Goal: Task Accomplishment & Management: Use online tool/utility

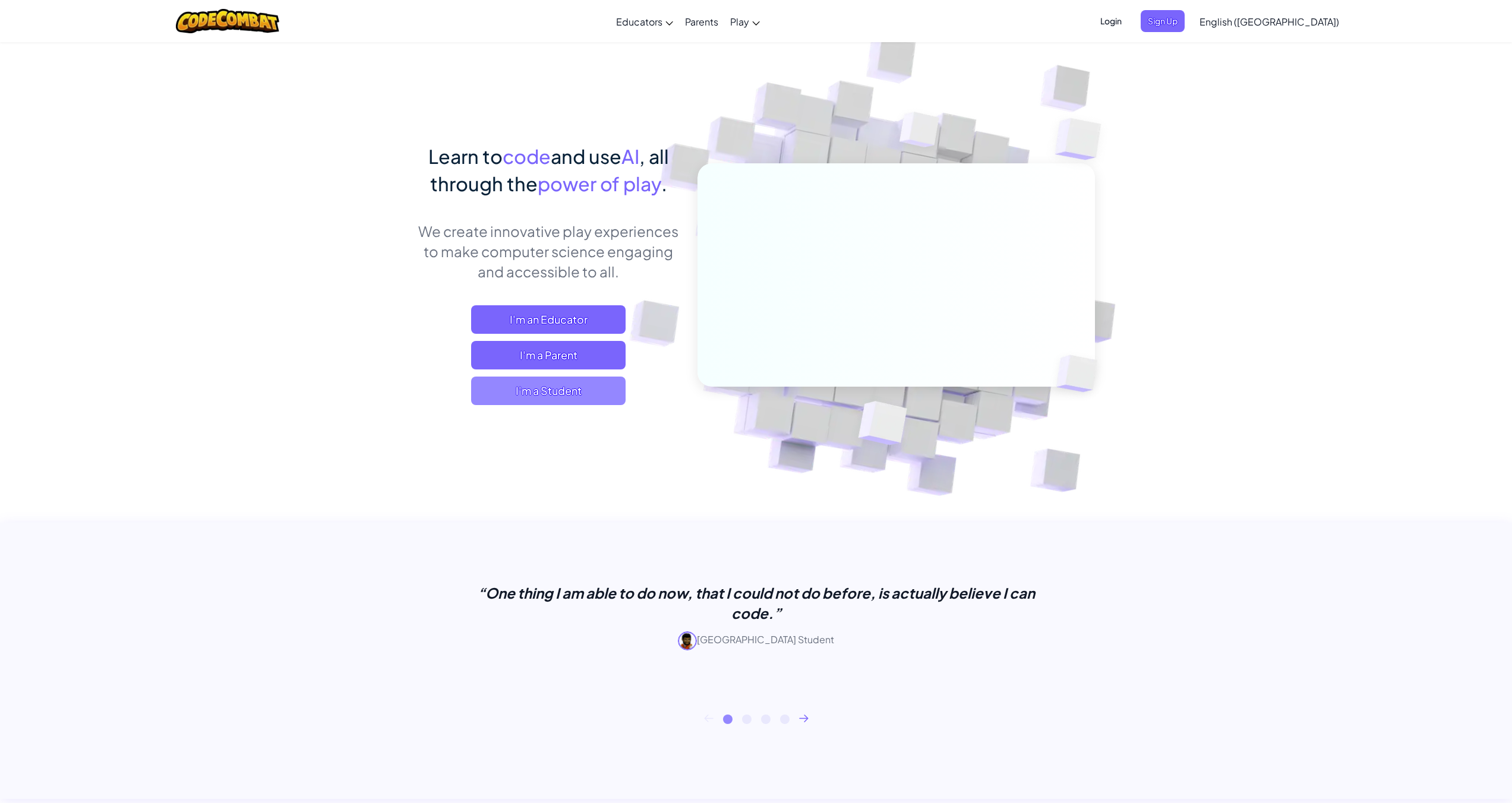
click at [547, 396] on span "I'm a Student" at bounding box center [548, 390] width 155 height 28
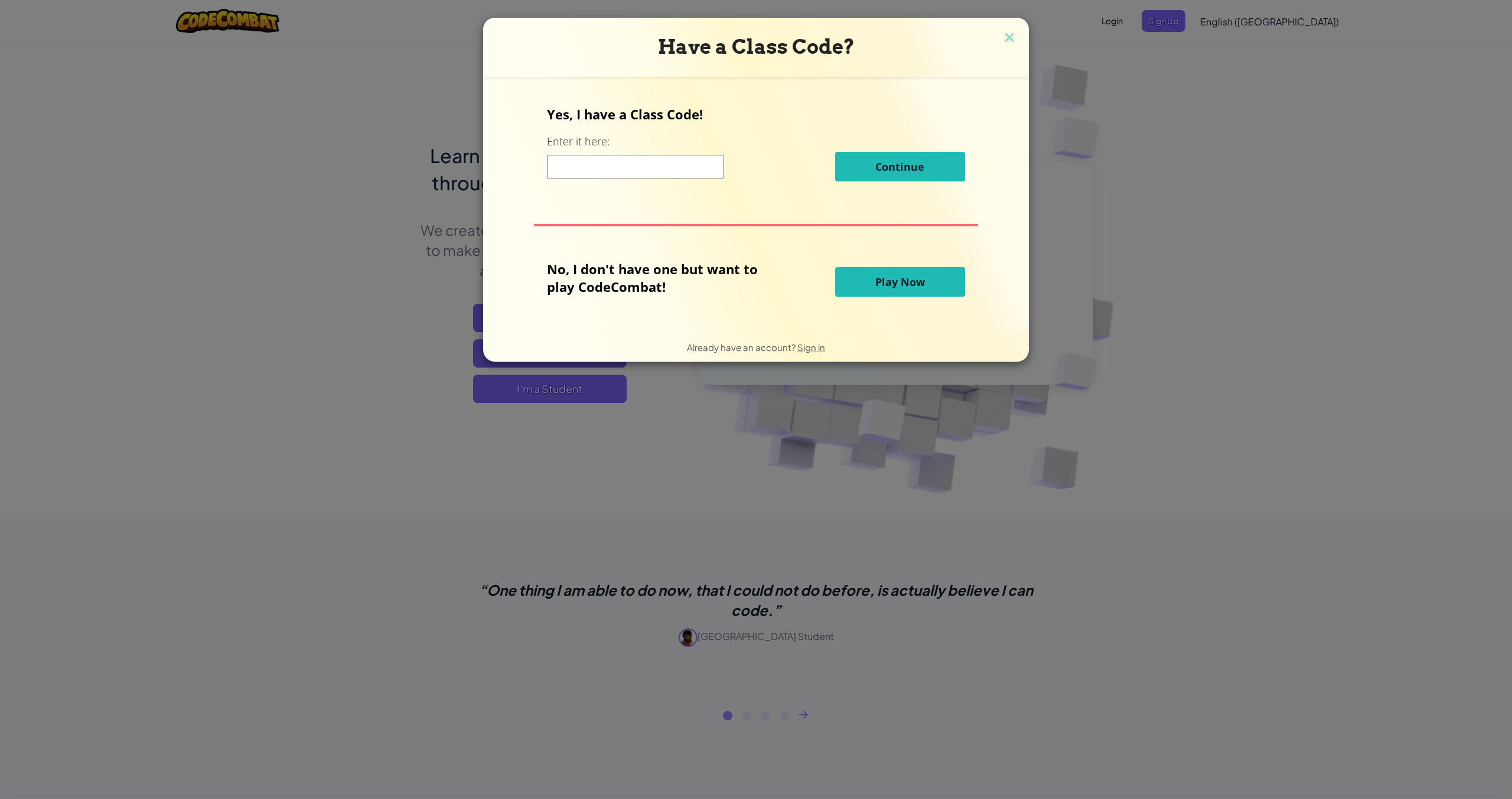
click at [879, 278] on span "Play Now" at bounding box center [900, 281] width 50 height 15
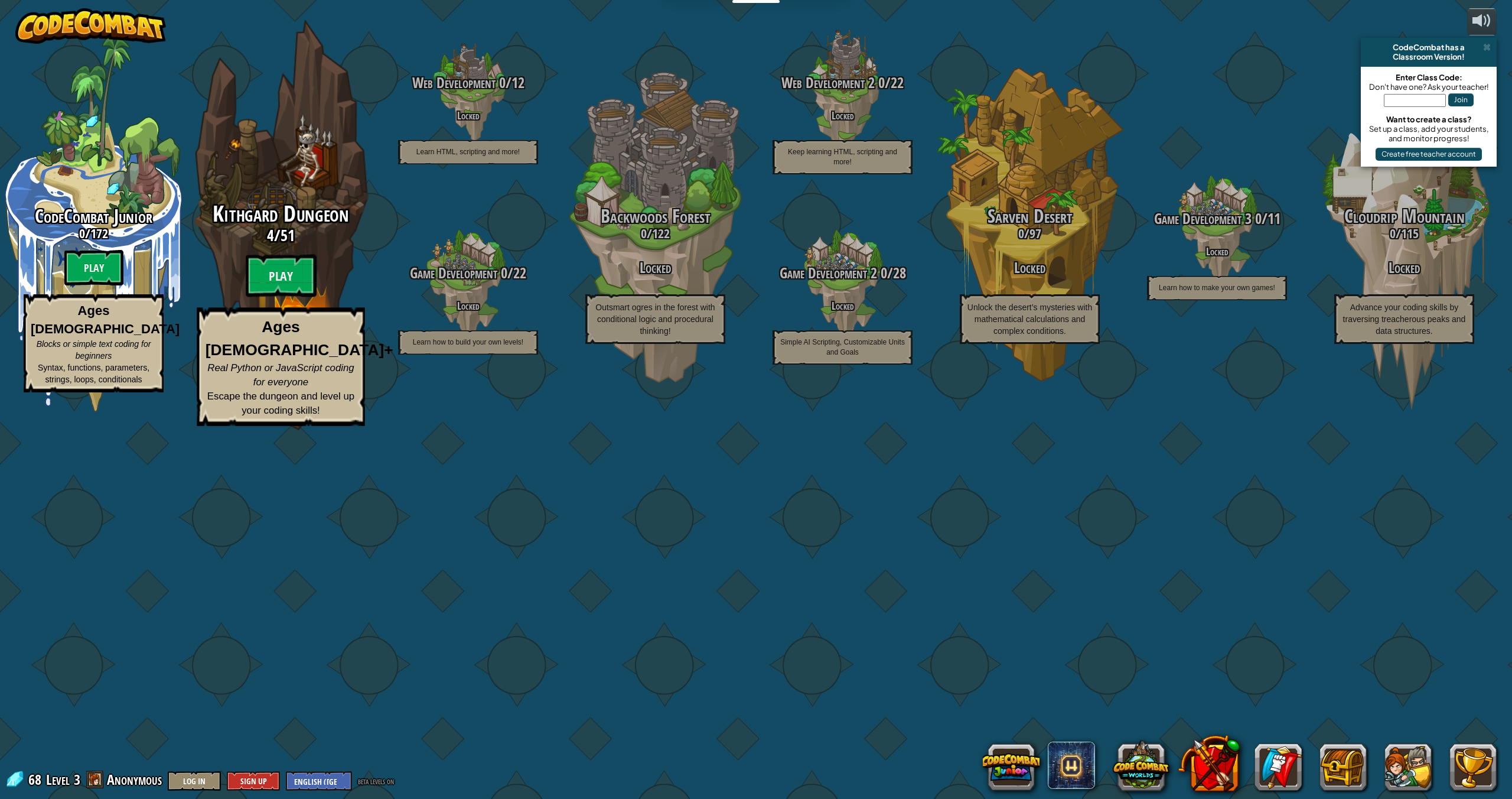
click at [293, 229] on span "Kithgard Dungeon" at bounding box center [281, 214] width 136 height 31
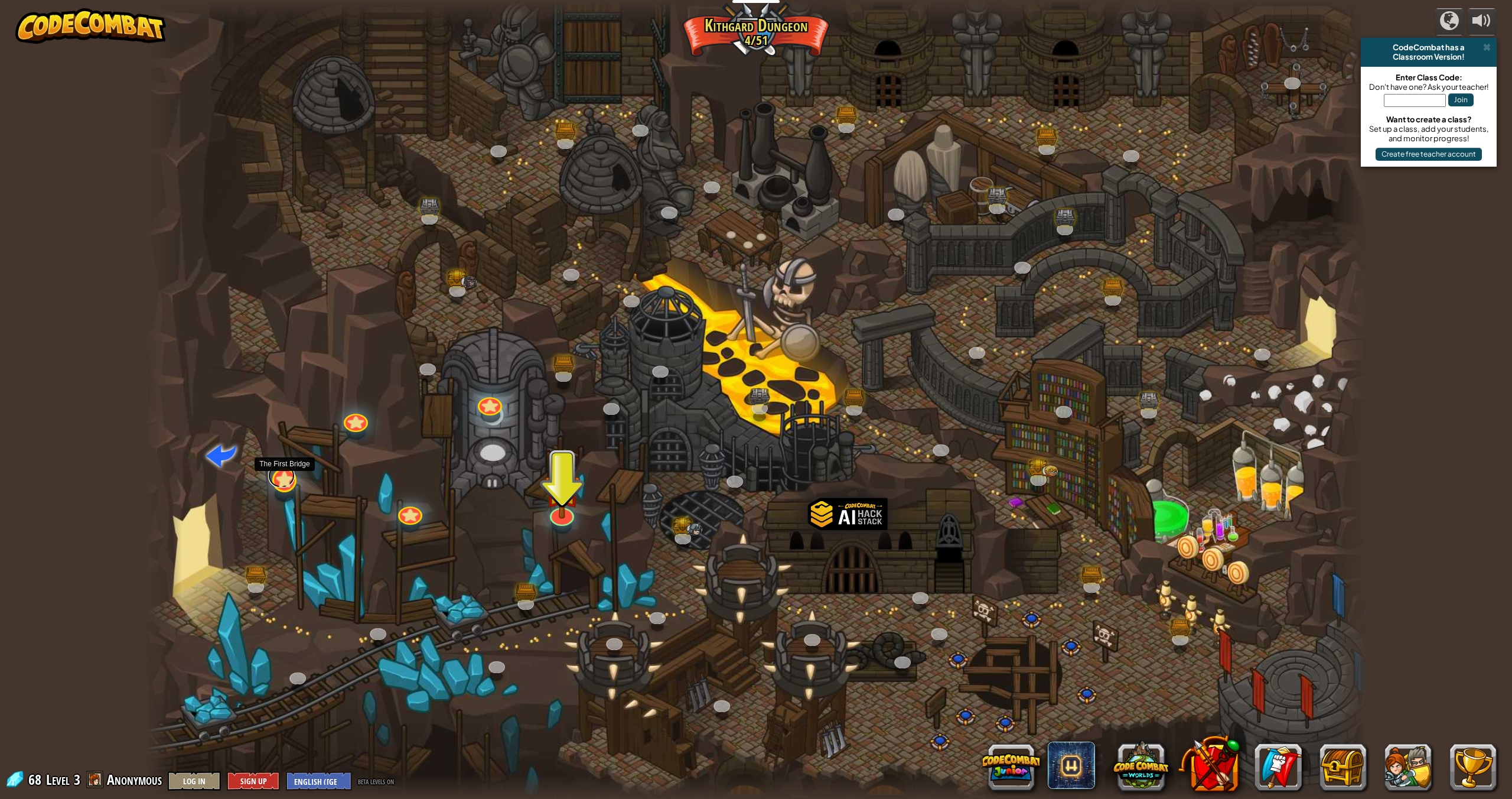
click at [282, 480] on link at bounding box center [281, 476] width 27 height 24
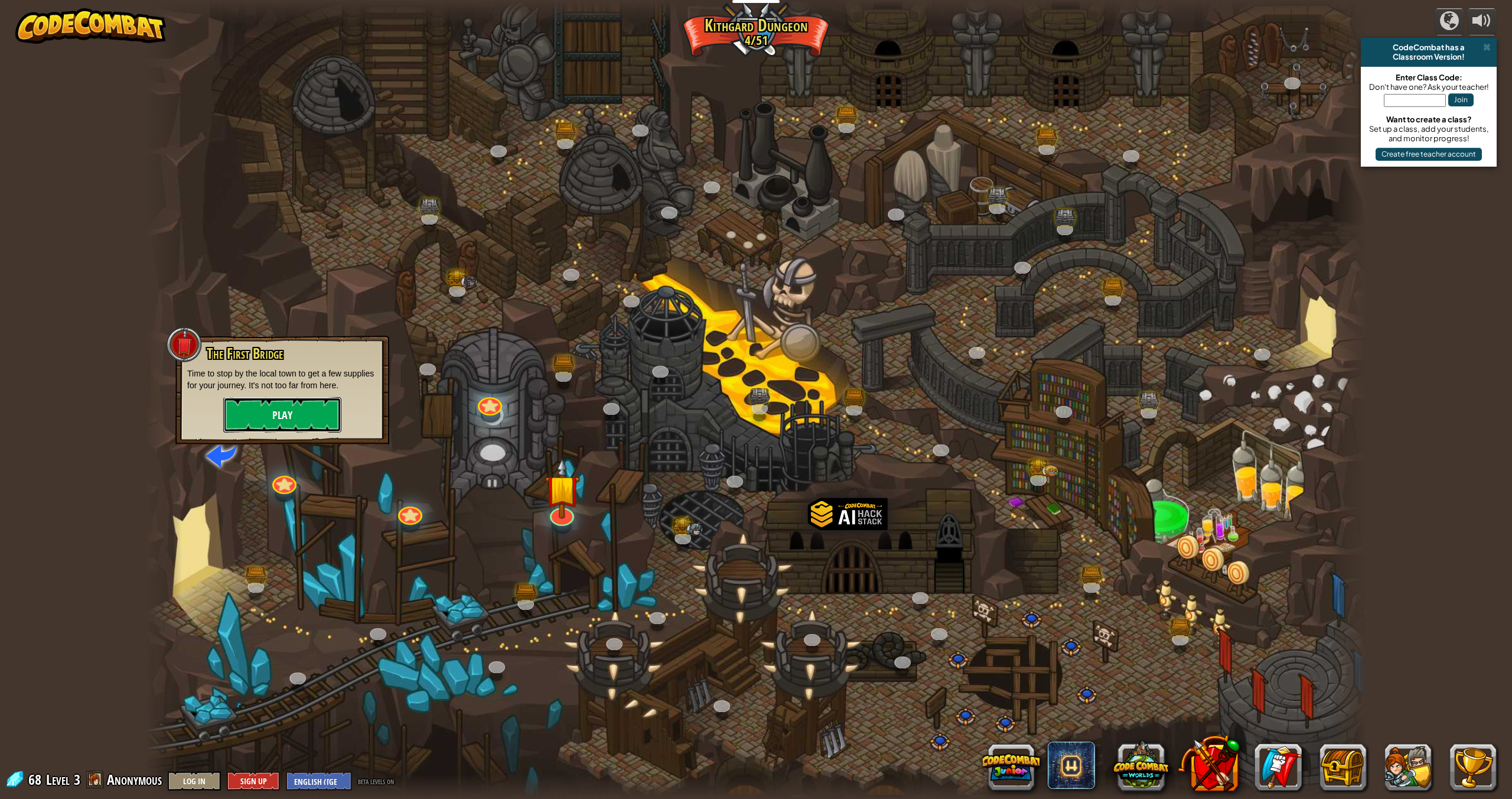
click at [294, 407] on button "Play" at bounding box center [282, 414] width 118 height 35
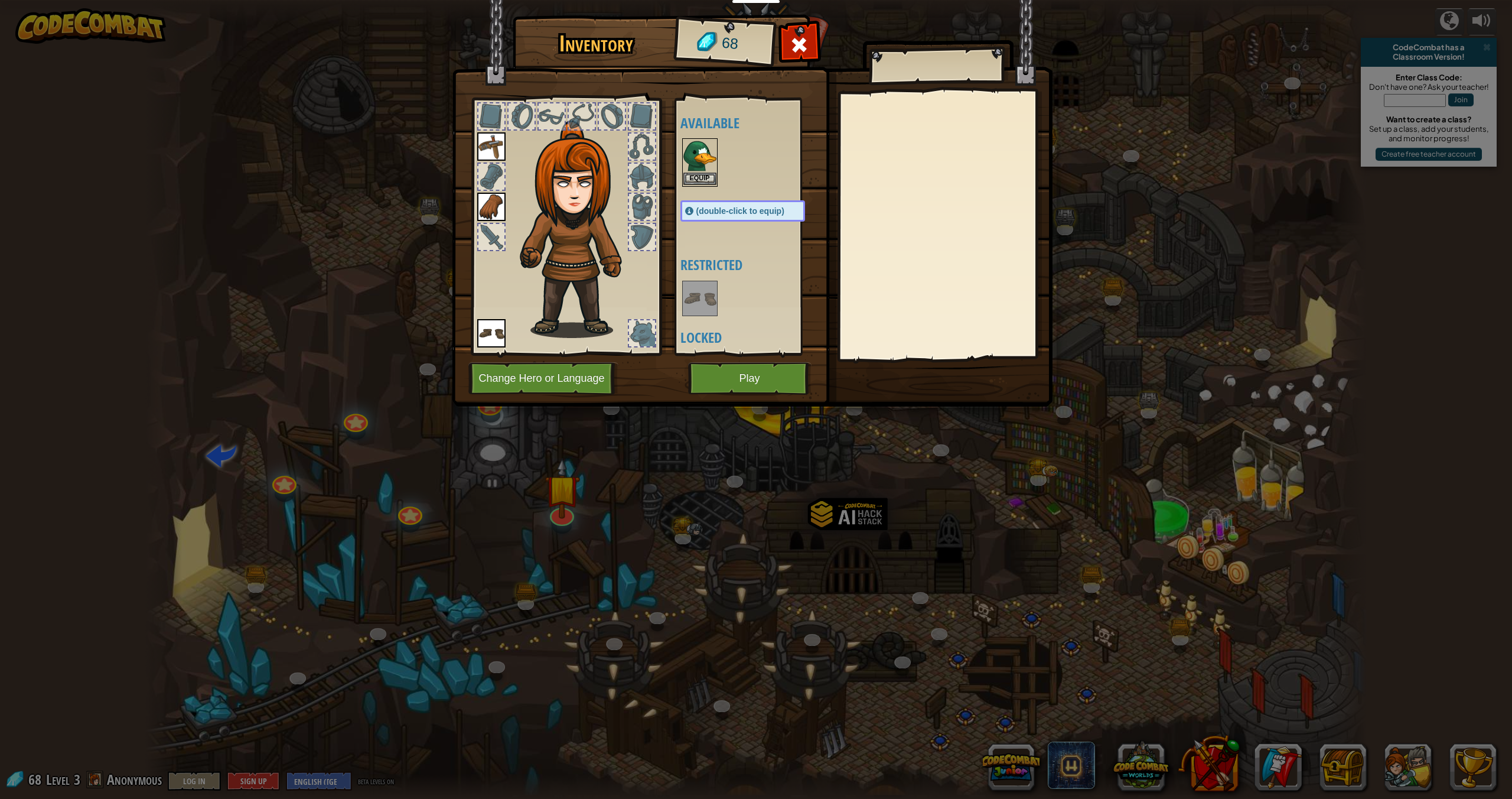
click at [691, 145] on img at bounding box center [699, 155] width 33 height 33
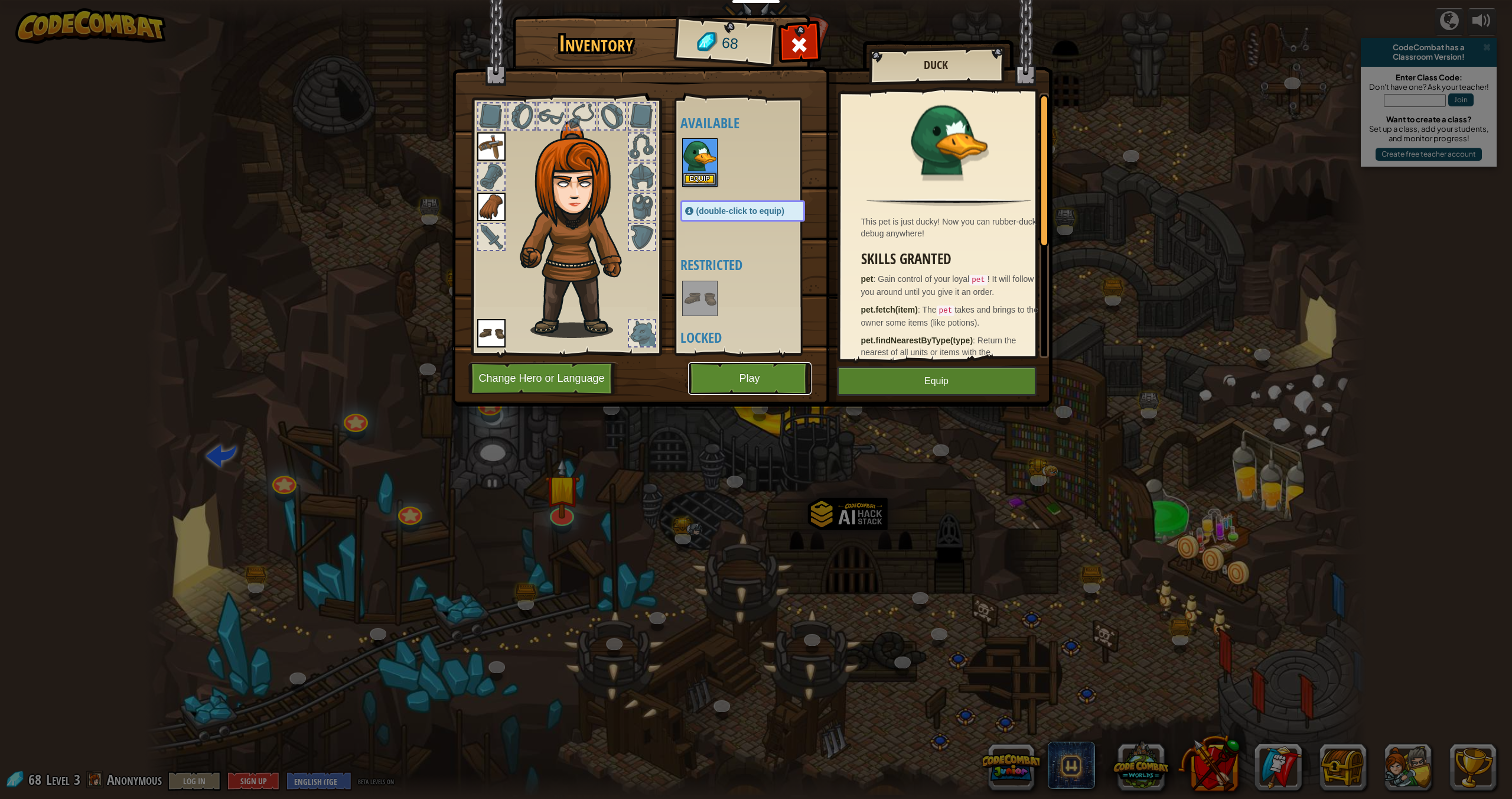
click at [740, 373] on button "Play" at bounding box center [750, 378] width 124 height 33
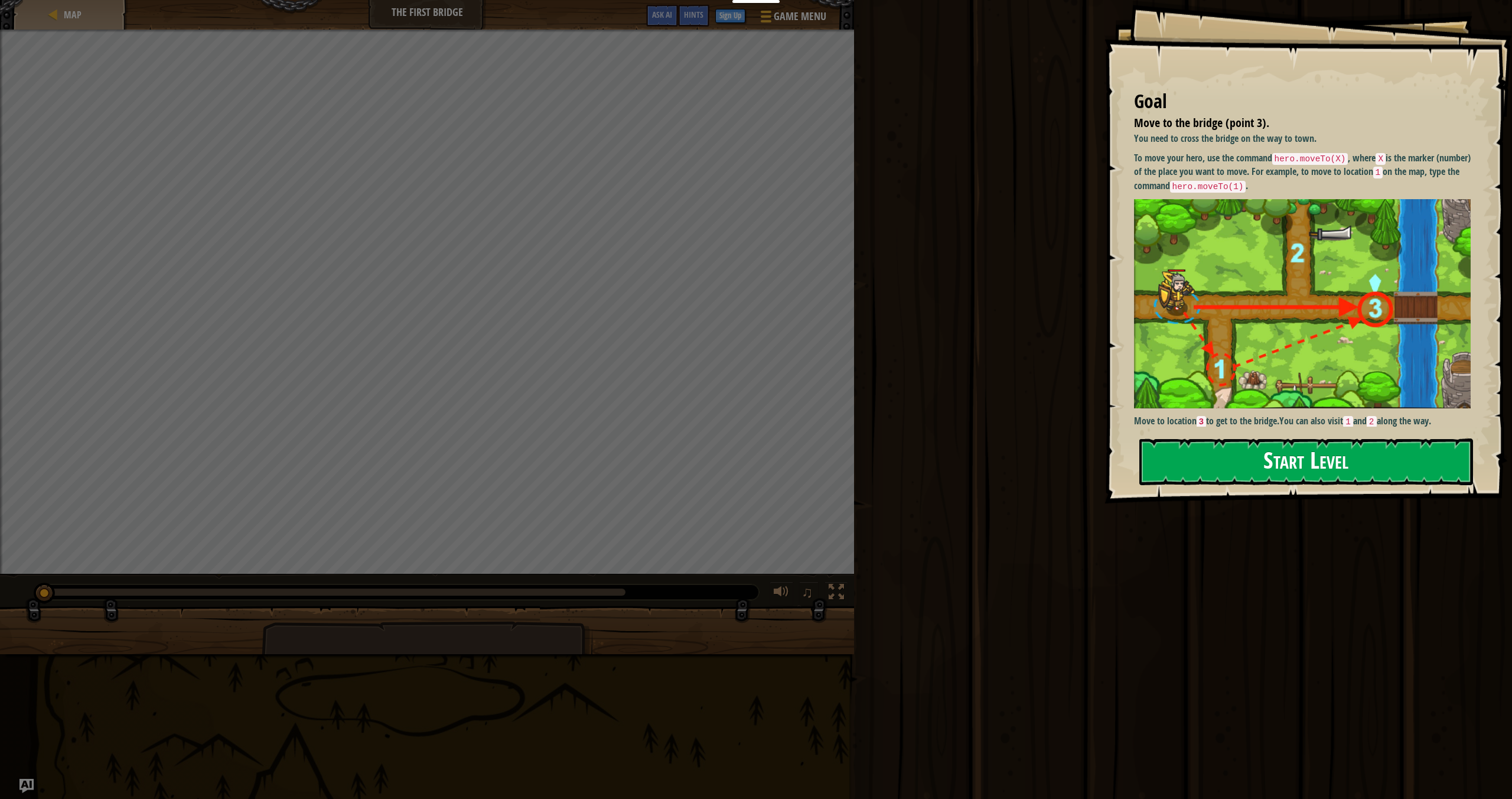
click at [1338, 460] on button "Start Level" at bounding box center [1306, 461] width 334 height 47
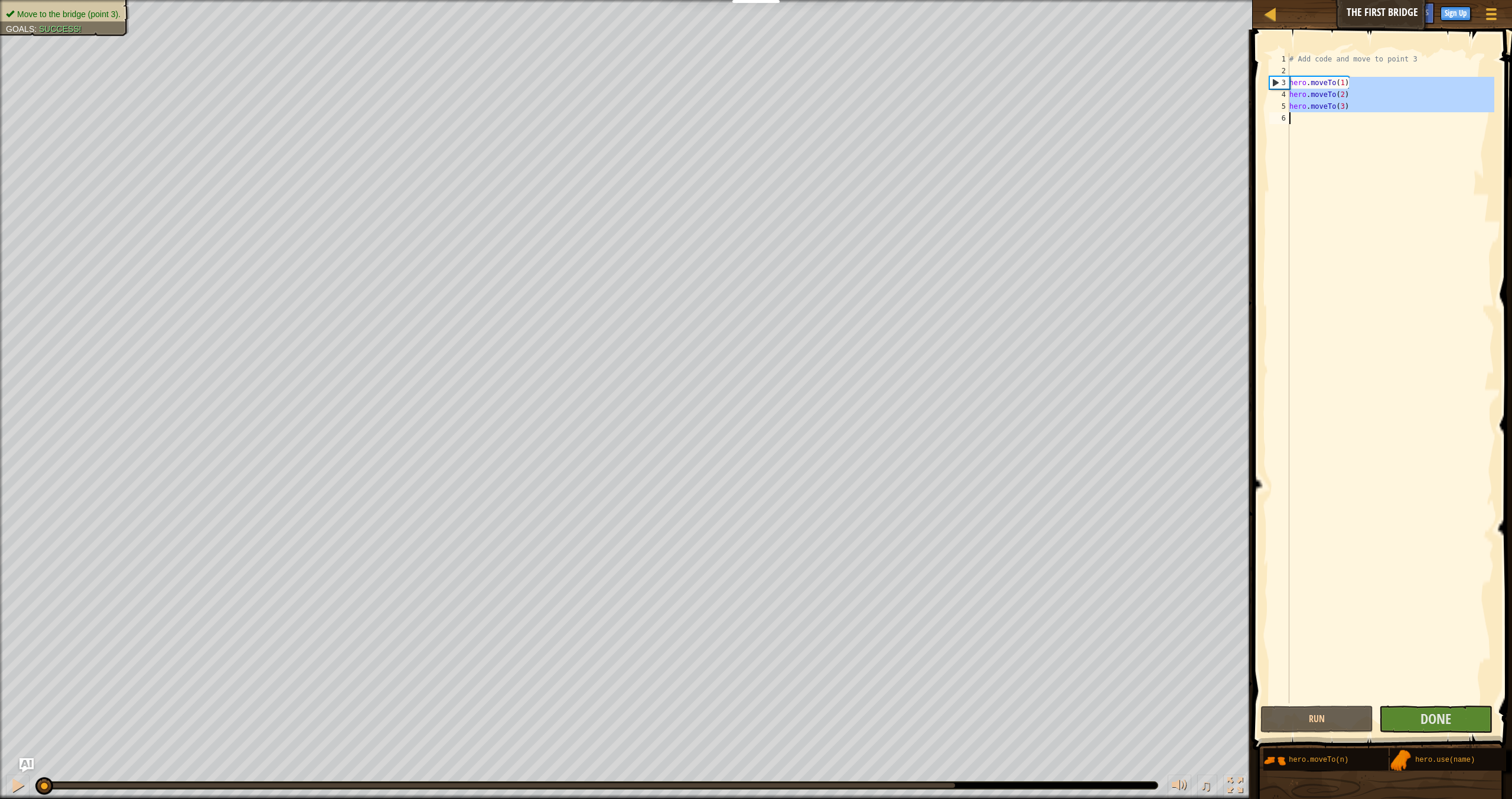
click at [1196, 200] on div "Map The First Bridge Game Menu Done Sign Up Hints Ask AI 1 הההההההההההההההההההה…" at bounding box center [756, 399] width 1512 height 799
click at [1314, 719] on button "Run" at bounding box center [1317, 719] width 113 height 28
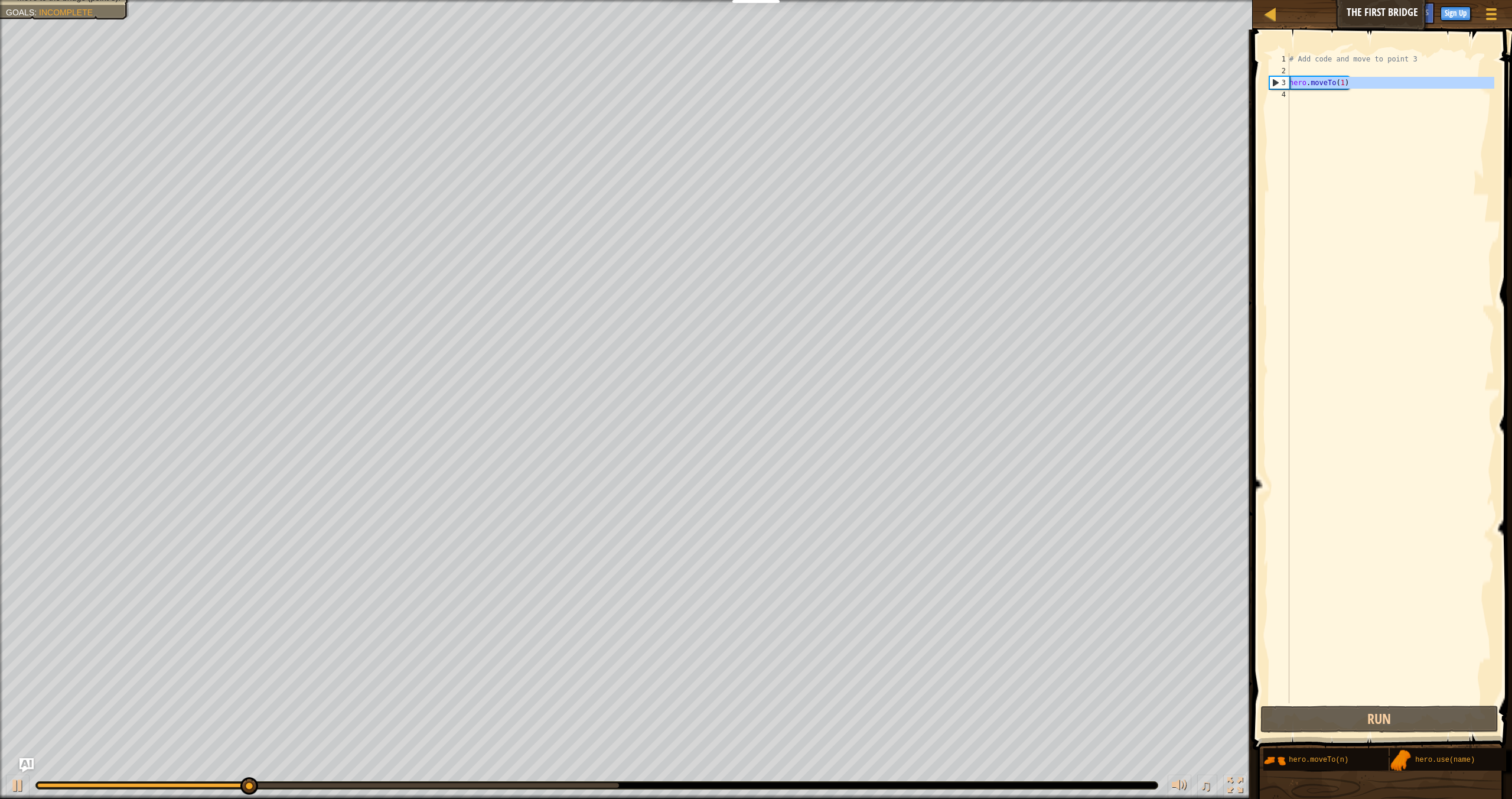
drag, startPoint x: 1386, startPoint y: 89, endPoint x: 1278, endPoint y: 80, distance: 108.4
click at [1278, 80] on div "hero.moveTo(1) 1 2 3 4 # Add code and move to point 3 hero . moveTo ( 1 ) ההההה…" at bounding box center [1381, 378] width 228 height 650
type textarea "hero.moveTo(1)"
click at [1364, 99] on div "# Add code and move to point 3 hero . moveTo ( 1 )" at bounding box center [1390, 390] width 207 height 674
paste textarea "hero.moveTo(1)"
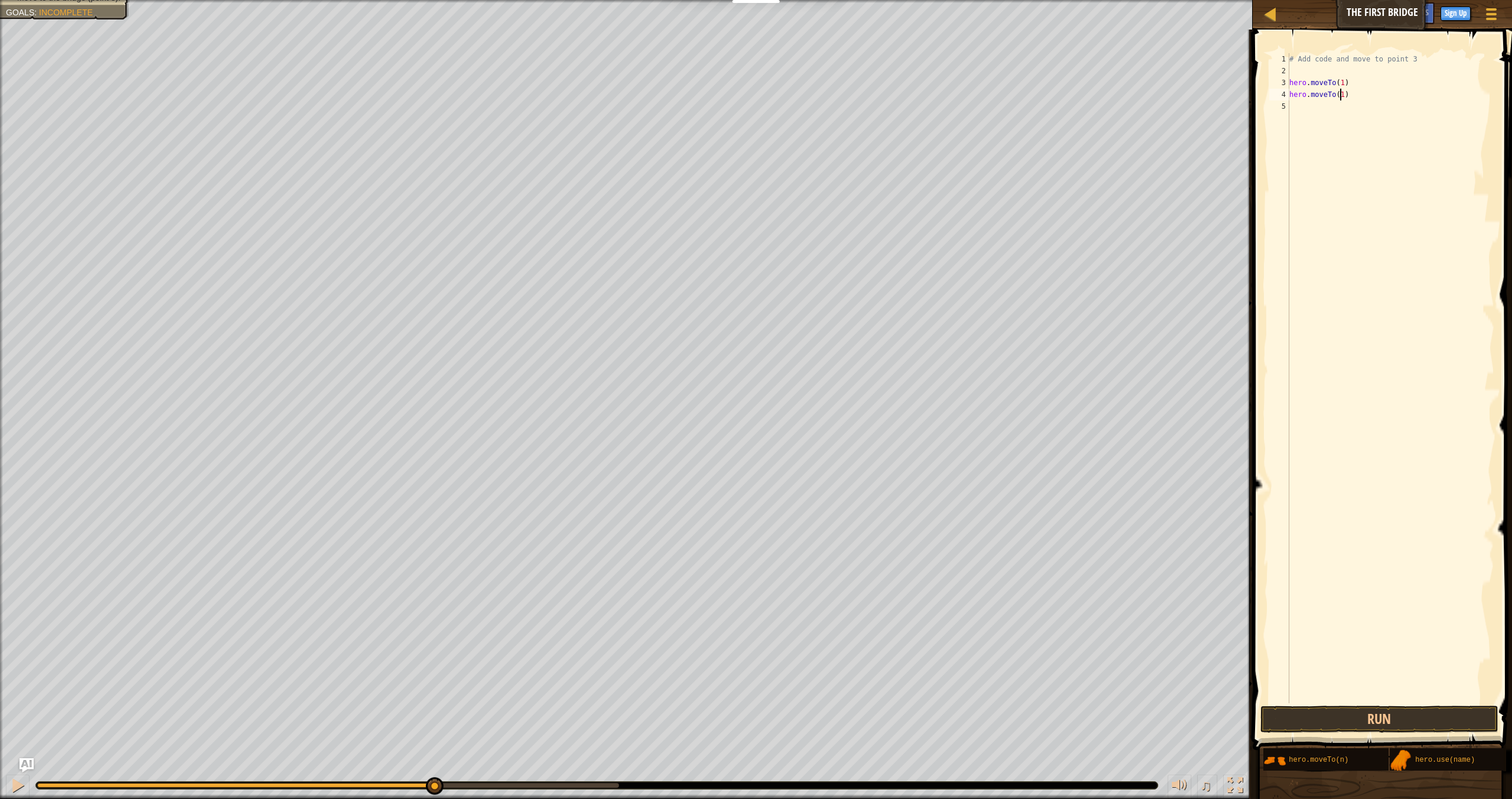
click at [1343, 95] on div "# Add code and move to point 3 hero . moveTo ( 1 ) hero . moveTo ( 1 )" at bounding box center [1390, 390] width 207 height 674
click at [1345, 96] on div "# Add code and move to point 3 hero . moveTo ( 1 ) hero . moveTo ( 1 )" at bounding box center [1390, 390] width 207 height 674
type textarea "hero.moveTo(2)"
click at [1298, 106] on div "# Add code and move to point 3 hero . moveTo ( 1 ) hero . moveTo ( 2 )" at bounding box center [1390, 390] width 207 height 674
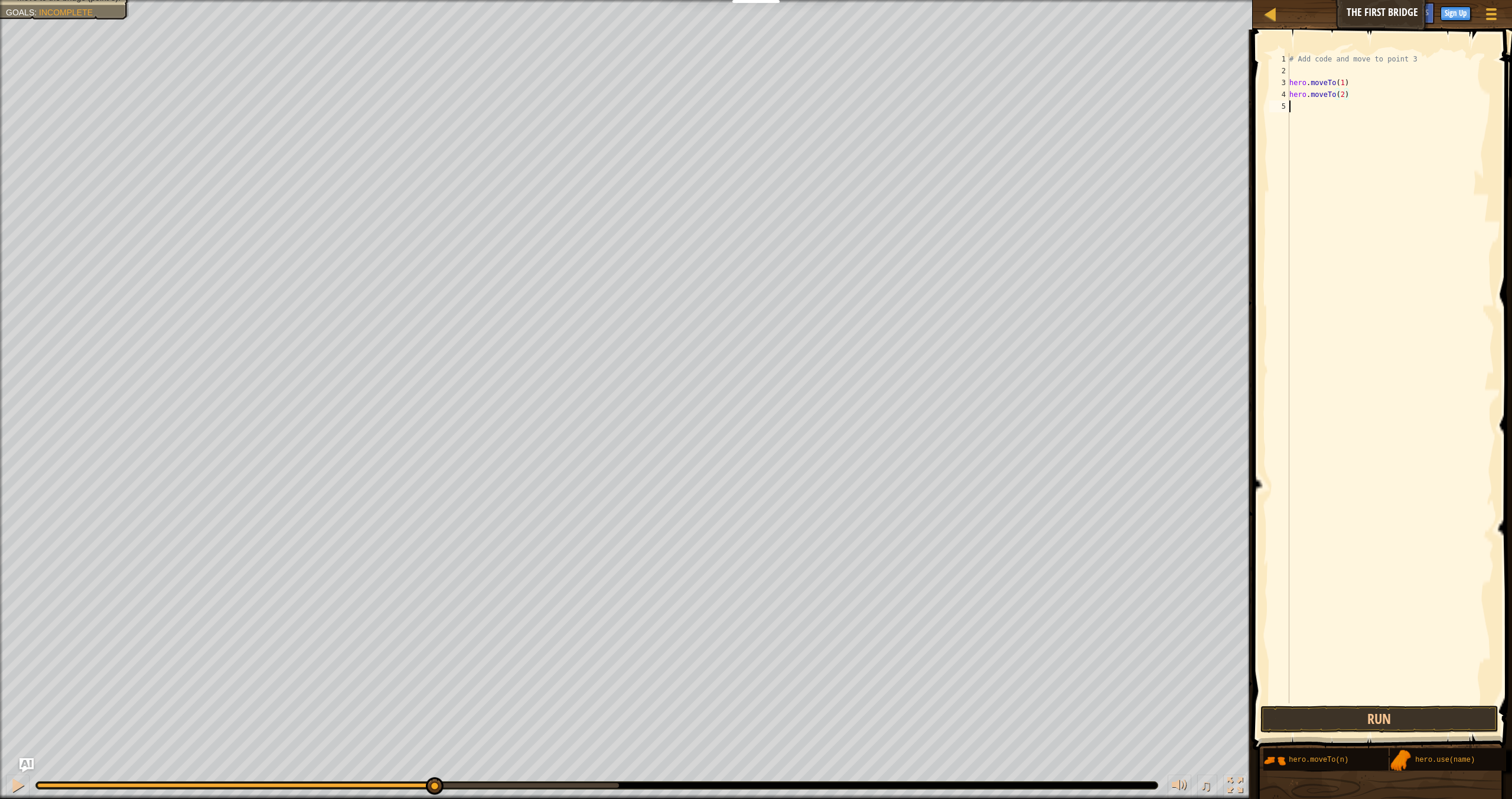
scroll to position [5, 0]
click at [1244, 95] on div "Map The First Bridge Game Menu Done Sign Up Hints Ask AI 1 הההההההההההההההההההה…" at bounding box center [756, 399] width 1512 height 799
type textarea "hero.moveTo(2)"
click at [1330, 119] on div "# Add code and move to point 3 hero . moveTo ( 1 ) hero . moveTo ( 2 )" at bounding box center [1390, 390] width 207 height 674
paste textarea "hero.moveTo(2)"
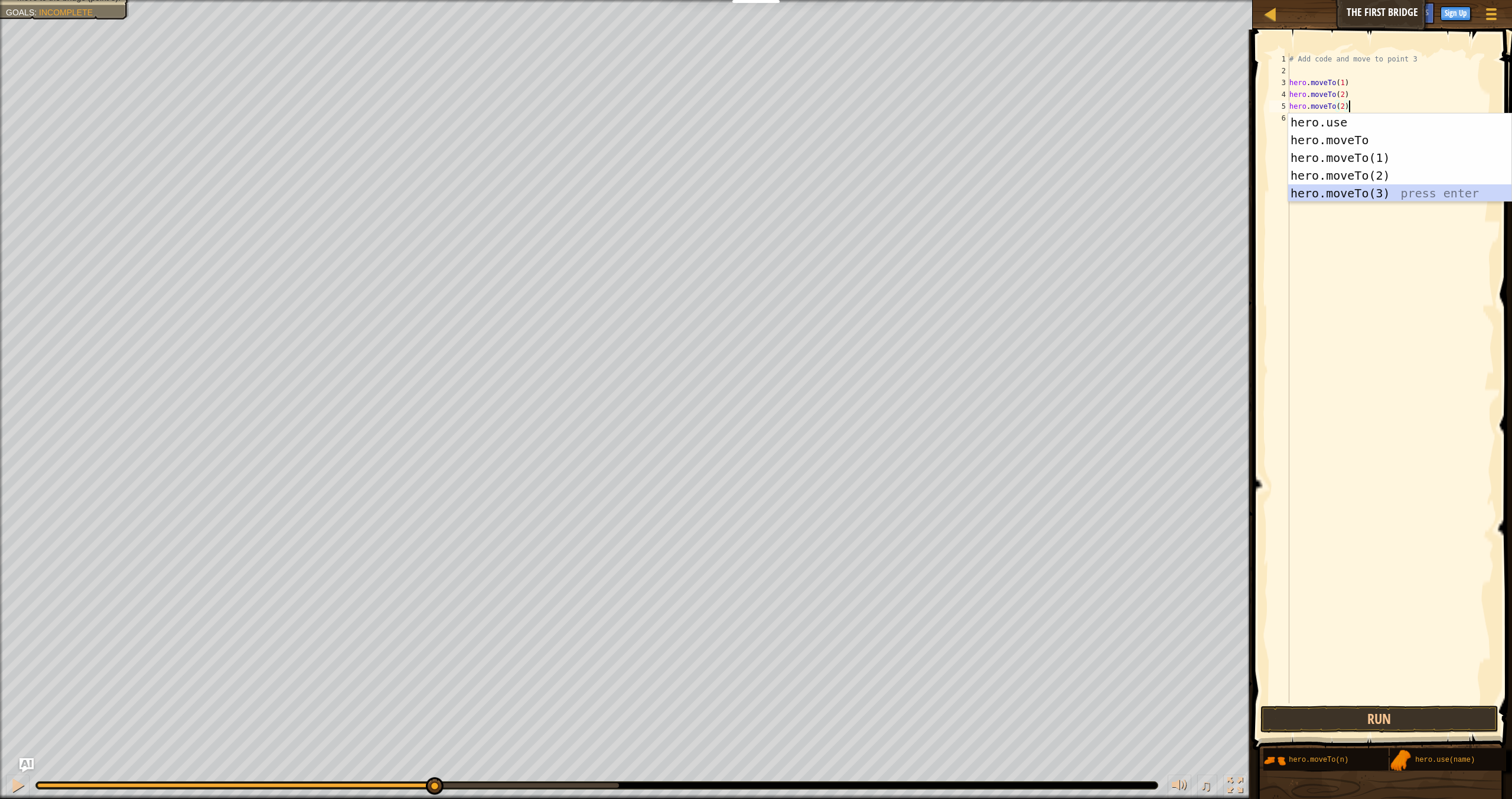
click at [1367, 193] on div "hero.use press enter hero.moveTo press enter hero.moveTo(1) press enter hero.mo…" at bounding box center [1400, 175] width 223 height 124
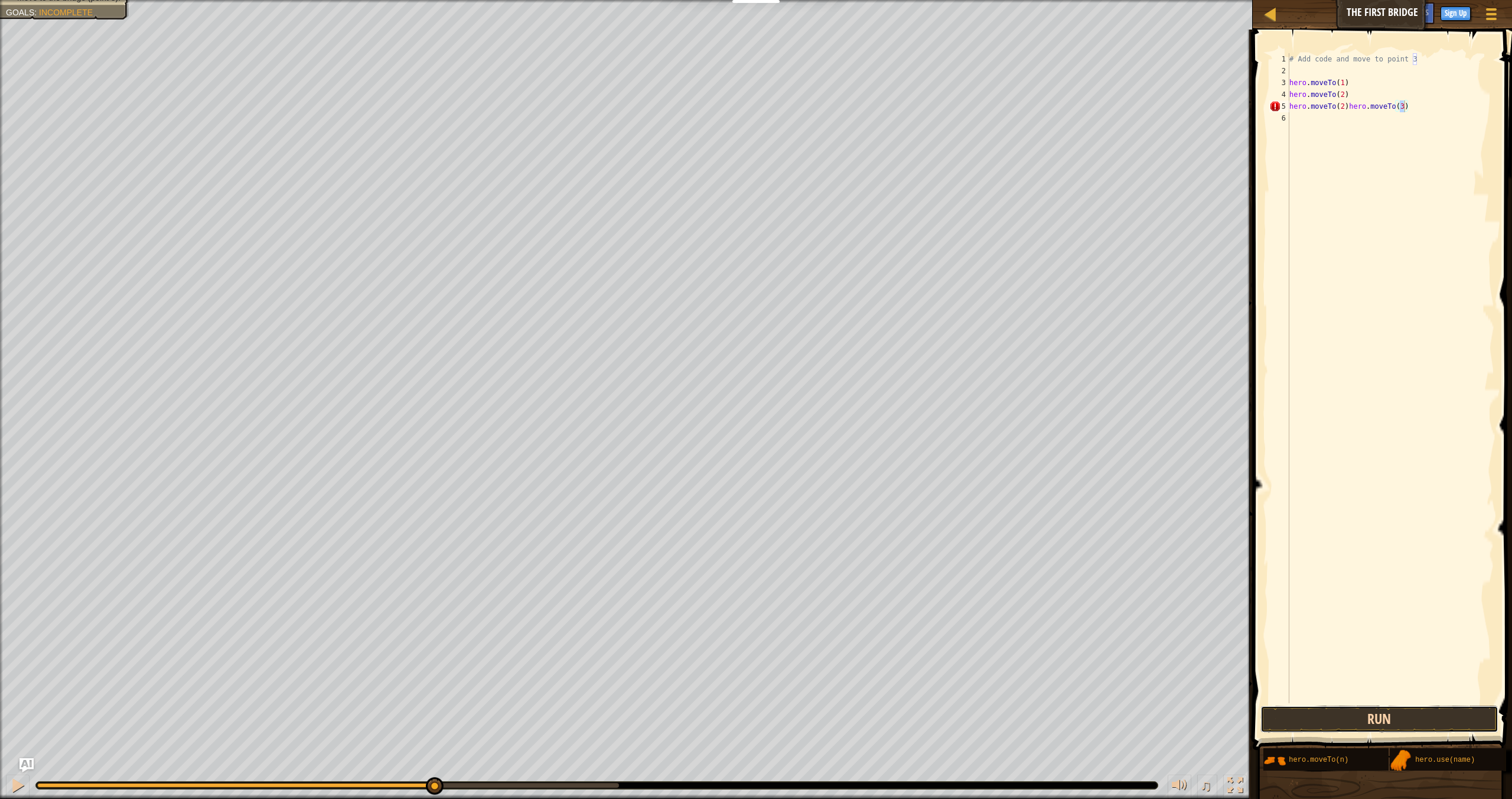
click at [1380, 706] on button "Run" at bounding box center [1379, 719] width 238 height 28
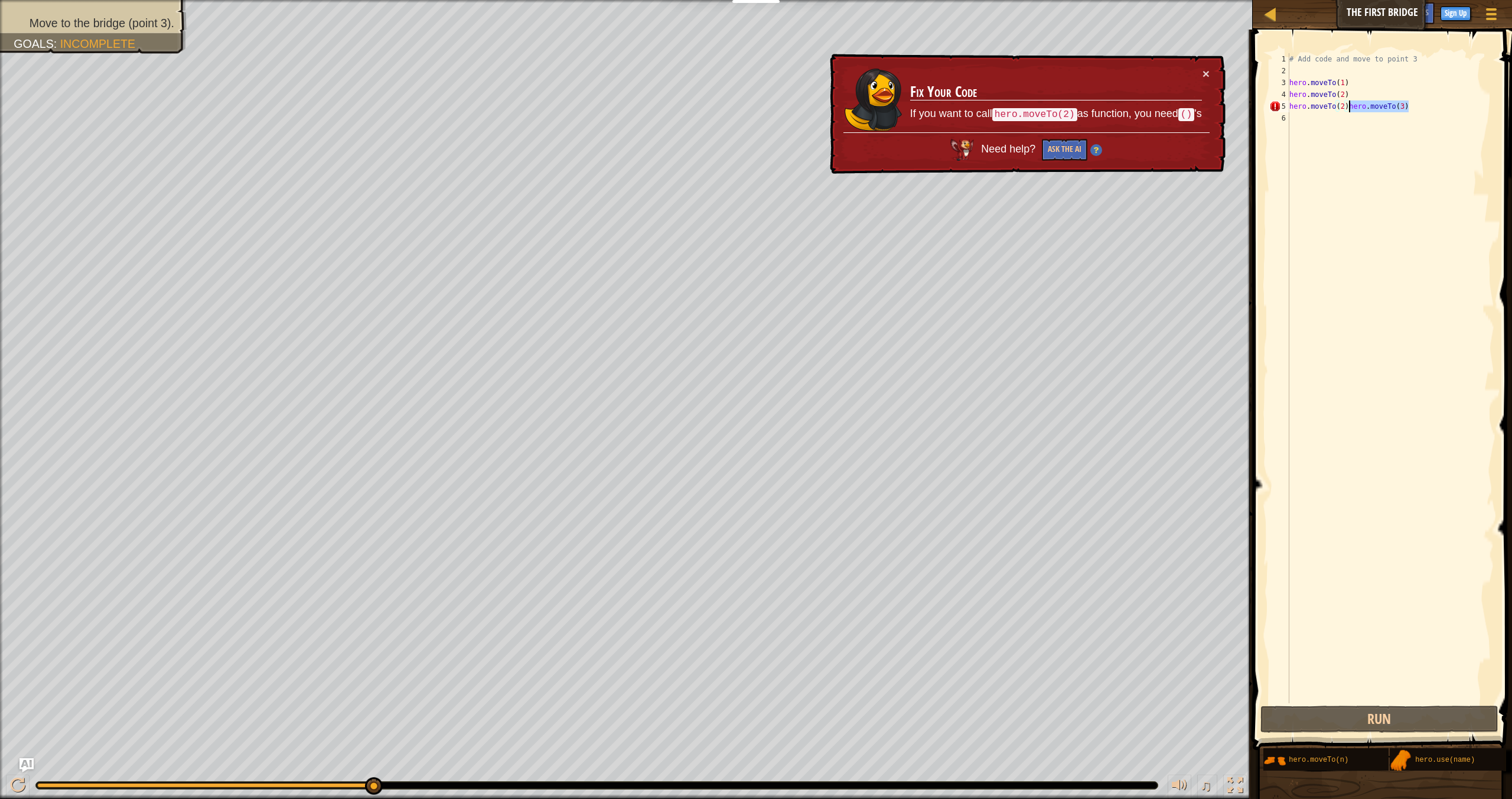
drag, startPoint x: 1445, startPoint y: 100, endPoint x: 1349, endPoint y: 108, distance: 96.3
click at [1349, 108] on div "# Add code and move to point 3 hero . moveTo ( 1 ) hero . moveTo ( 2 ) hero . m…" at bounding box center [1390, 390] width 207 height 674
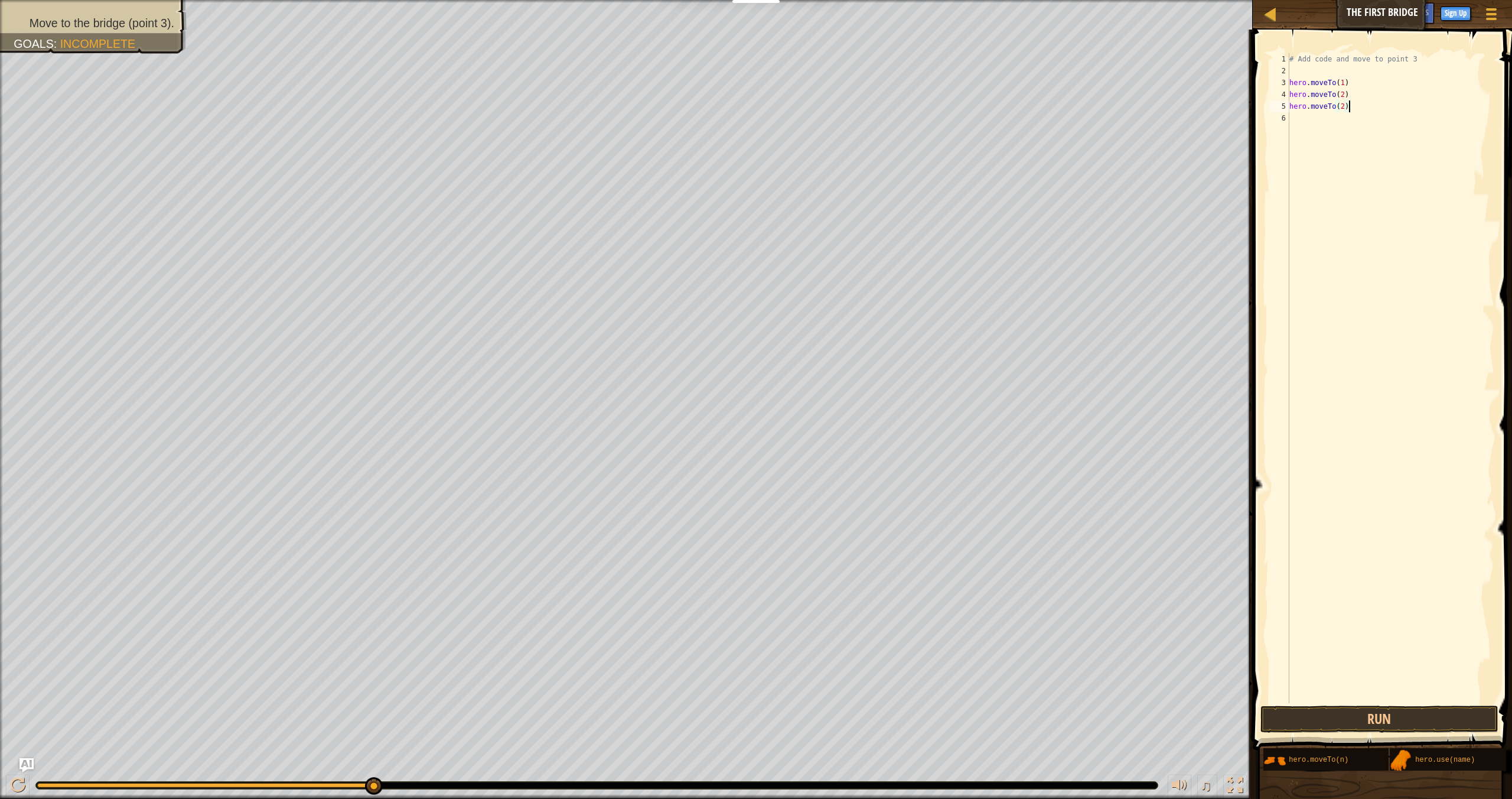
click at [1345, 106] on div "# Add code and move to point 3 hero . moveTo ( 1 ) hero . moveTo ( 2 ) hero . m…" at bounding box center [1390, 390] width 207 height 674
type textarea "hero.moveTo(3)"
click at [1420, 726] on button "Run" at bounding box center [1379, 719] width 238 height 28
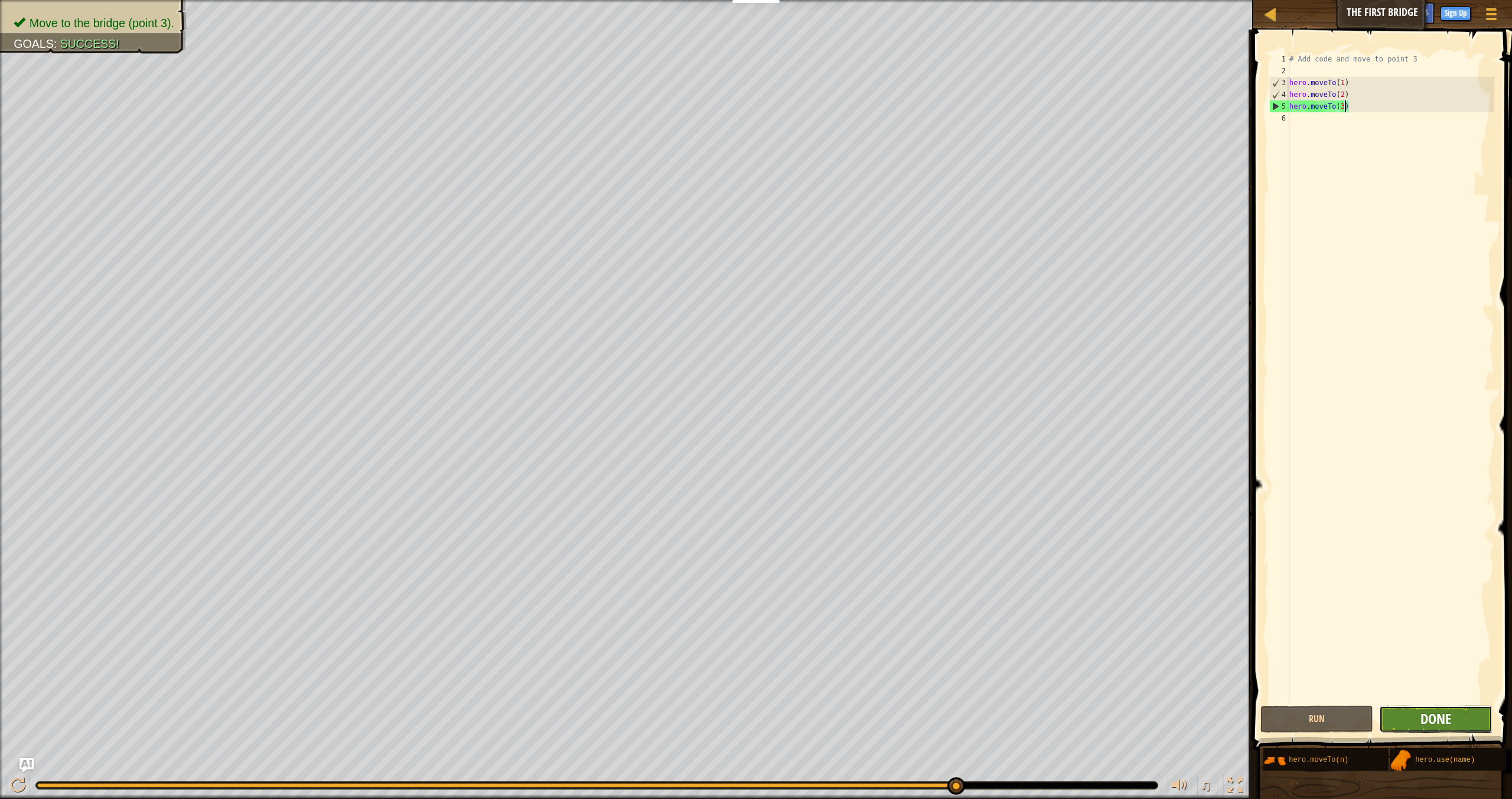
click at [1434, 725] on span "Done" at bounding box center [1436, 718] width 31 height 19
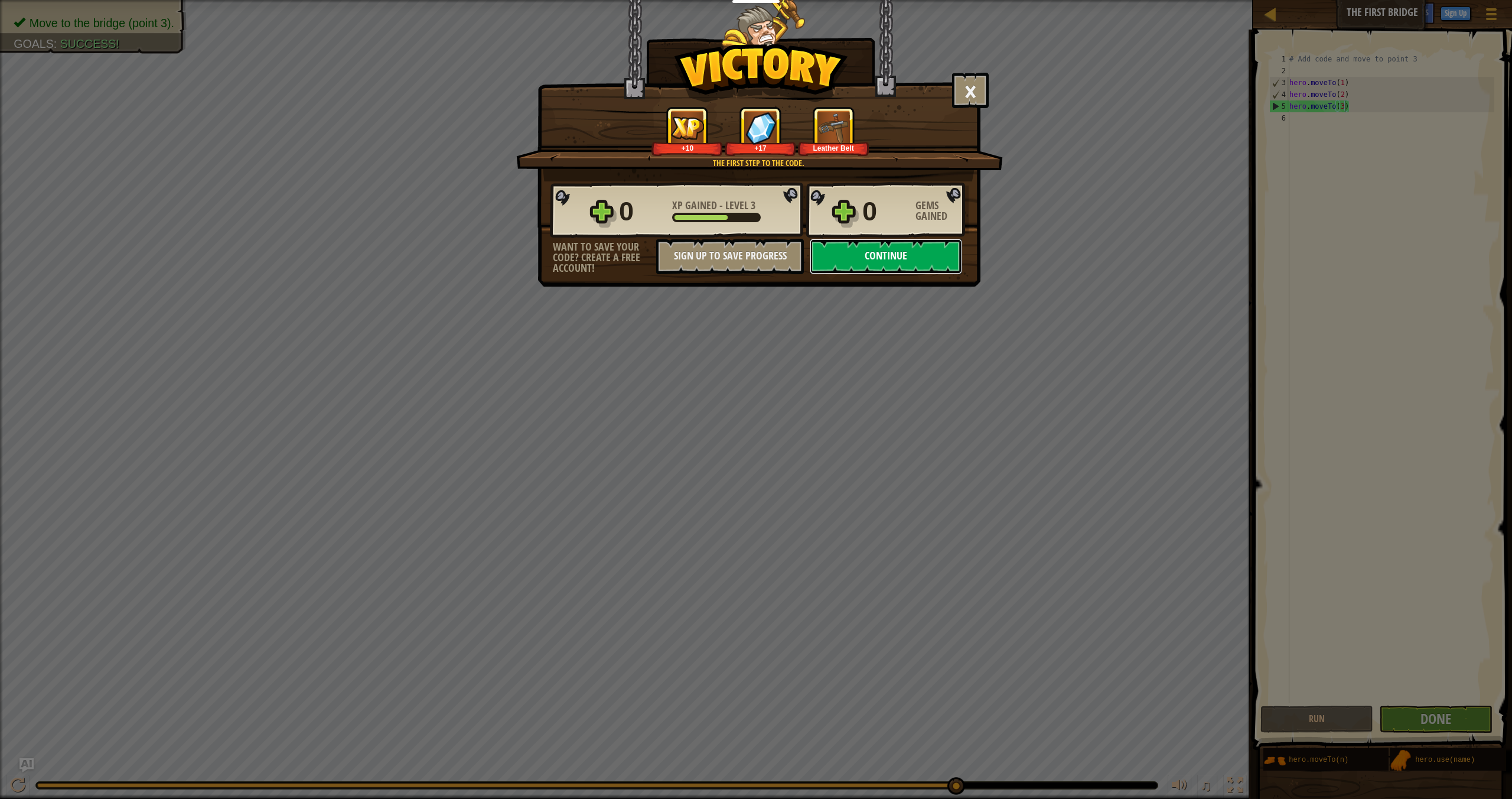
click at [914, 262] on button "Continue" at bounding box center [886, 256] width 152 height 35
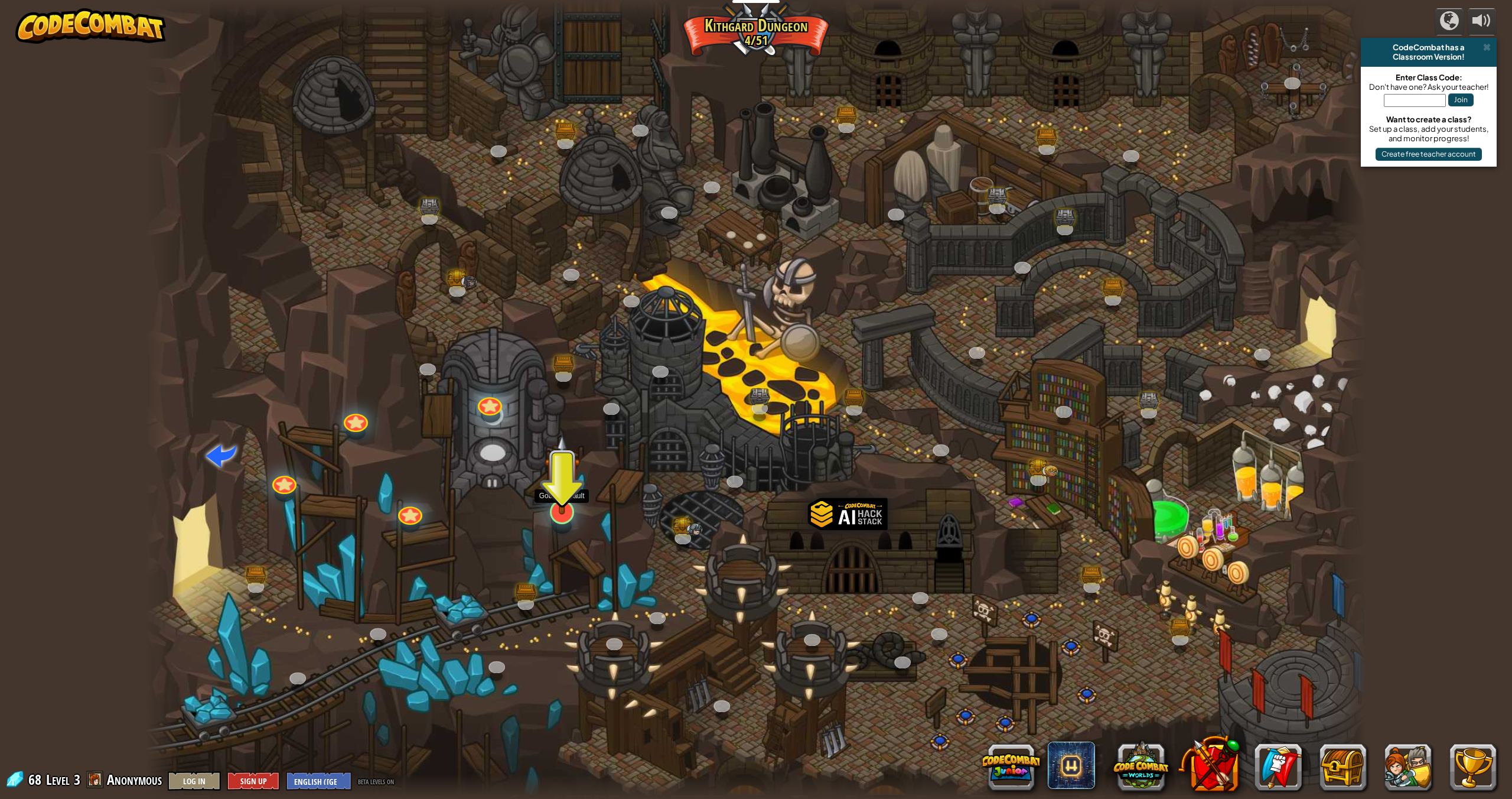
click at [553, 515] on div at bounding box center [562, 512] width 24 height 24
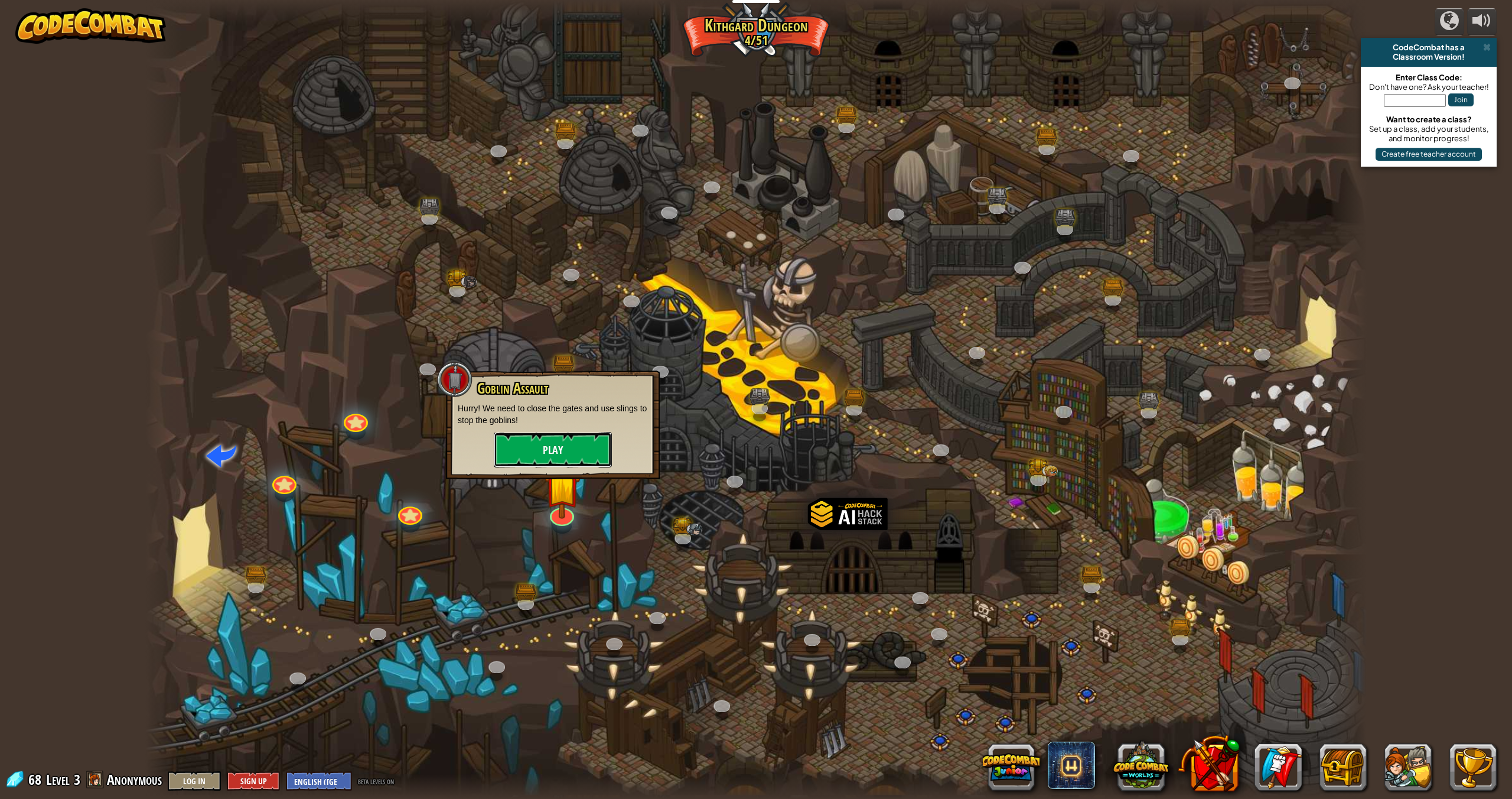
click at [605, 449] on button "Play" at bounding box center [553, 450] width 118 height 35
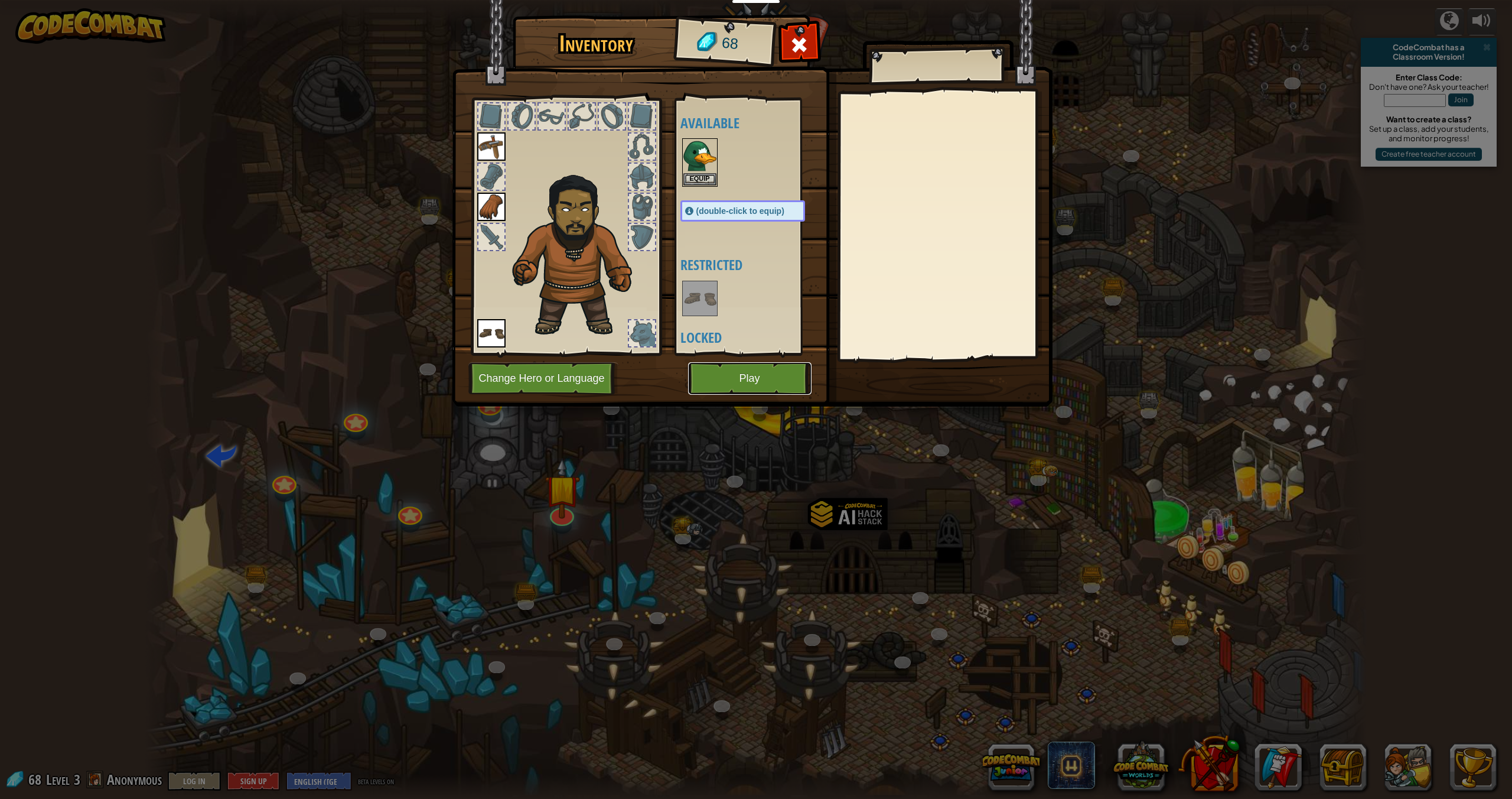
click at [773, 376] on button "Play" at bounding box center [750, 378] width 124 height 33
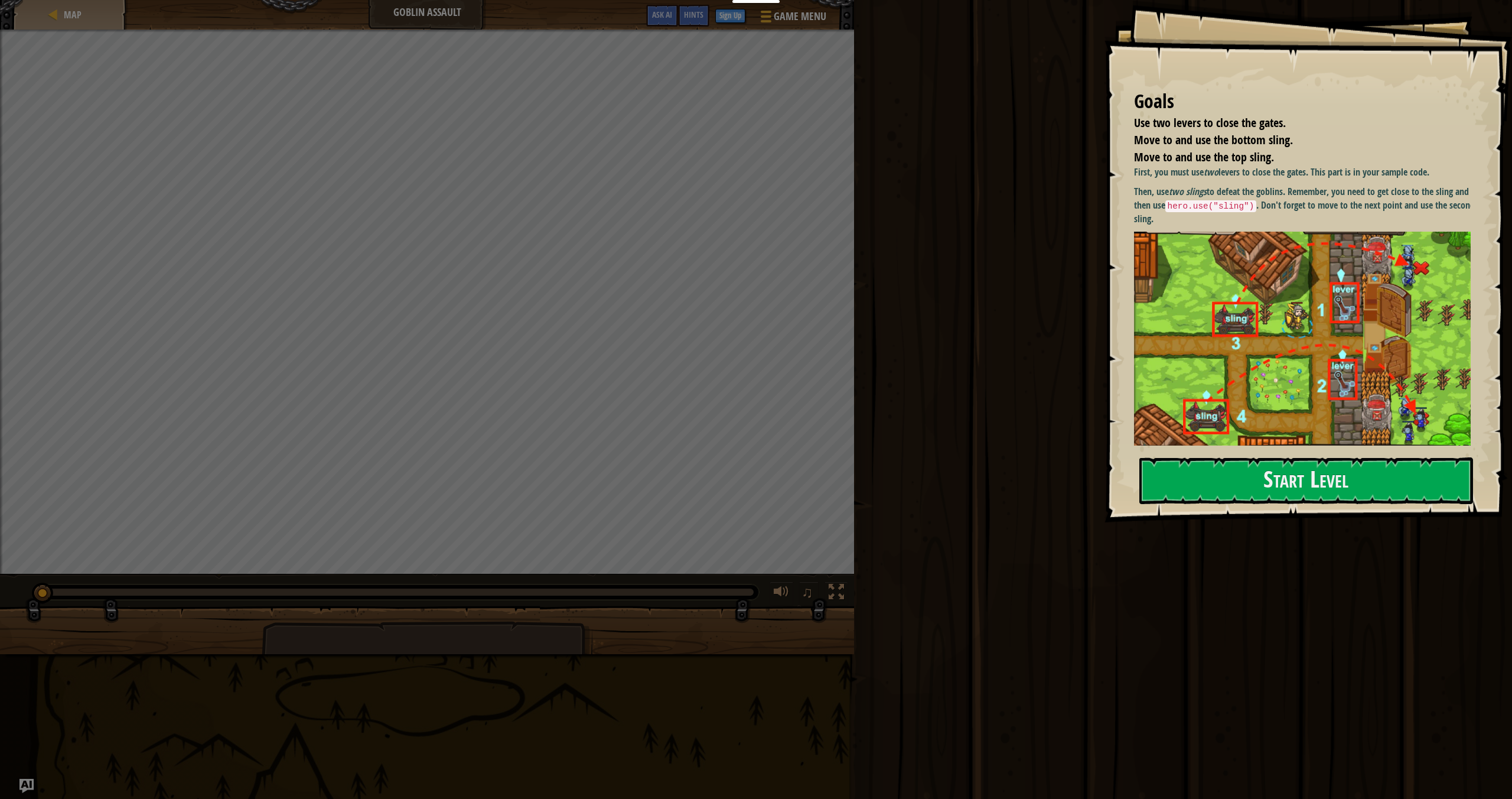
click at [1382, 510] on div "Goals Use two levers to close the gates. Move to and use the bottom sling. Move…" at bounding box center [1308, 261] width 407 height 522
click at [1341, 490] on button "Start Level" at bounding box center [1306, 480] width 334 height 47
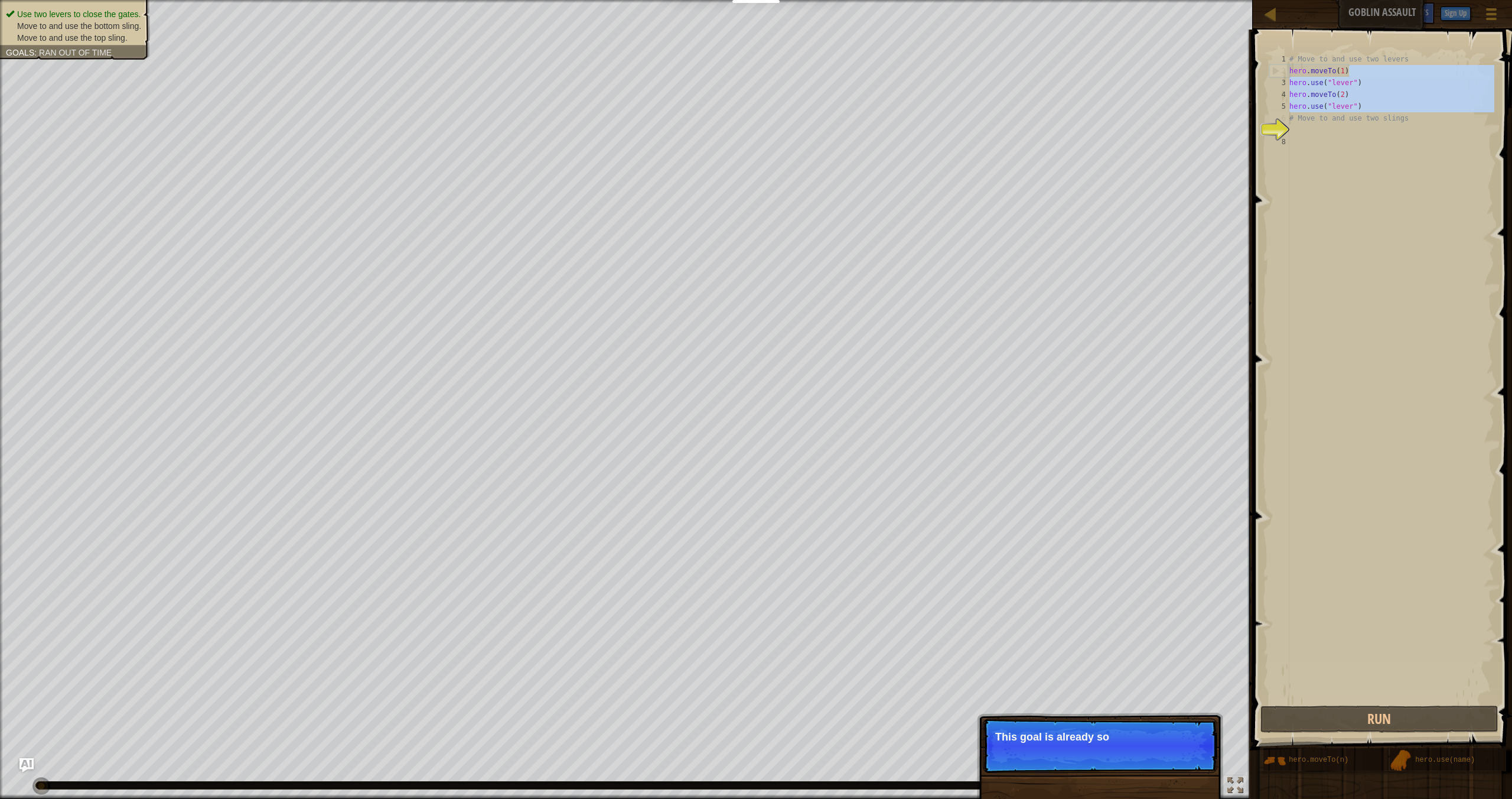
drag, startPoint x: 1413, startPoint y: 72, endPoint x: 1270, endPoint y: 117, distance: 149.9
click at [1270, 117] on div "1 2 3 4 5 6 7 8 # Move to and use two levers hero . moveTo ( 1 ) hero . use ( "…" at bounding box center [1381, 378] width 228 height 650
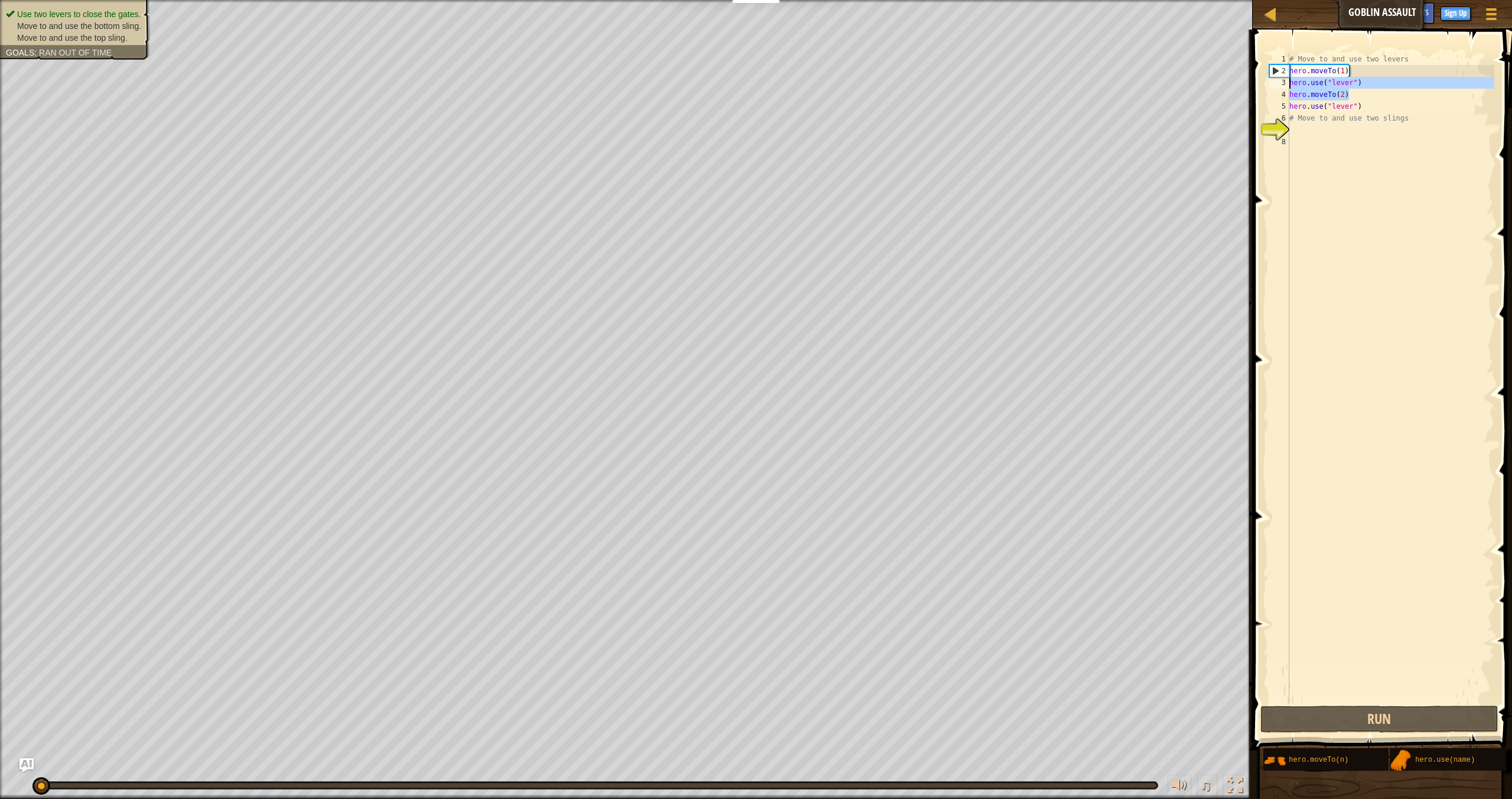
click at [1238, 79] on div "Map Goblin Assault Game Menu Done Sign Up Hints Ask AI 1 הההההההההההההההההההההה…" at bounding box center [756, 399] width 1512 height 799
type textarea "hero.use("lever") hero.moveTo(2)"
drag, startPoint x: 1353, startPoint y: 74, endPoint x: 1253, endPoint y: 72, distance: 100.0
click at [1253, 72] on div "1 2 3 4 5 6 7 # Move to and use two levers hero . moveTo ( 1 ) hero . use ( "le…" at bounding box center [1381, 413] width 263 height 755
type textarea "hero.moveTo(1)"
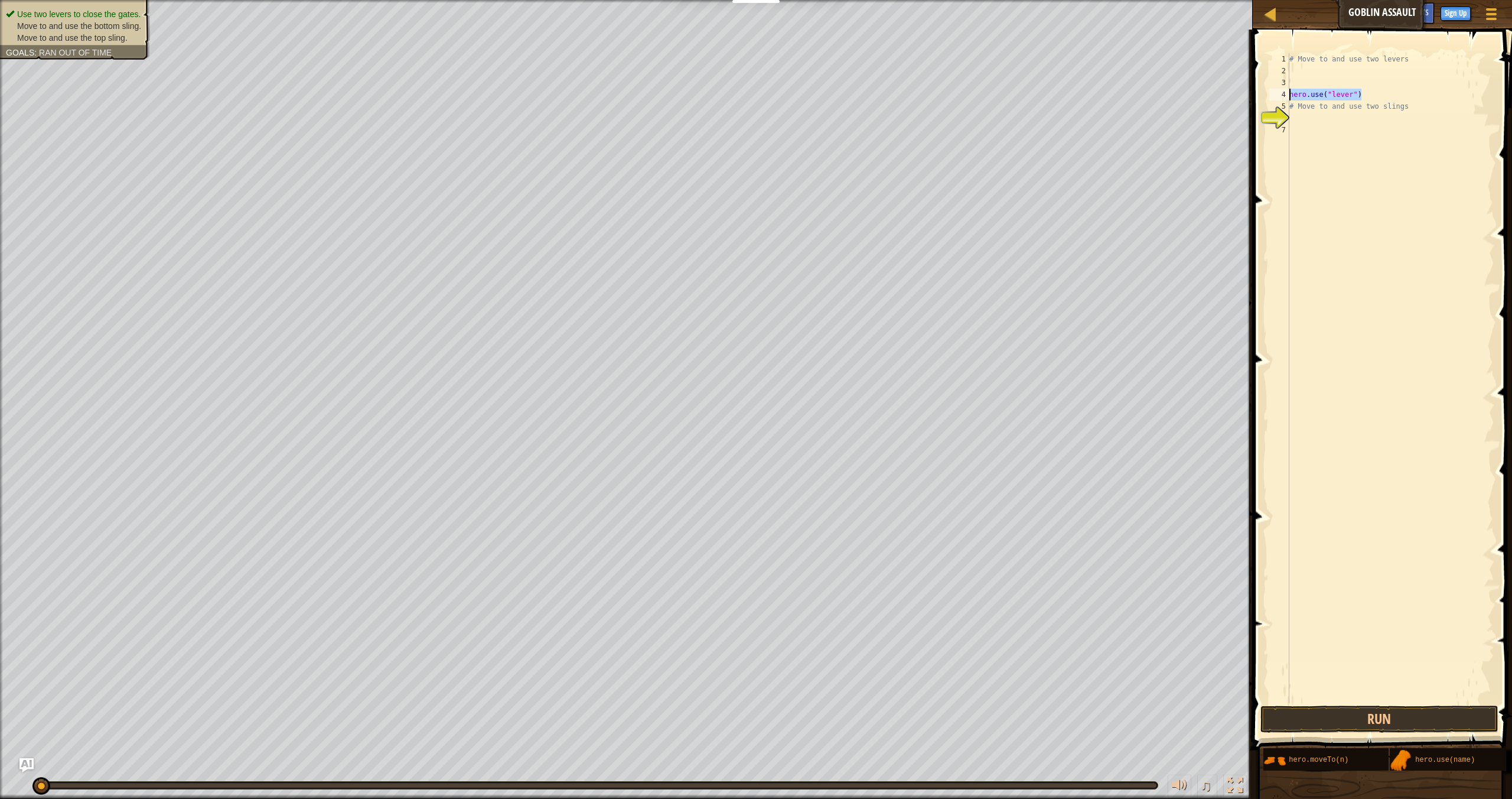
click at [1192, 100] on div "Map Goblin Assault Game Menu Done Sign Up Hints Ask AI 1 הההההההההההההההההההההה…" at bounding box center [756, 399] width 1512 height 799
type textarea "hero.use("lever")"
click at [1301, 78] on div "# Move to and use two levers # Move to and use two slings" at bounding box center [1390, 390] width 207 height 674
click at [1306, 73] on div "# Move to and use two levers # Move to and use two slings" at bounding box center [1390, 390] width 207 height 674
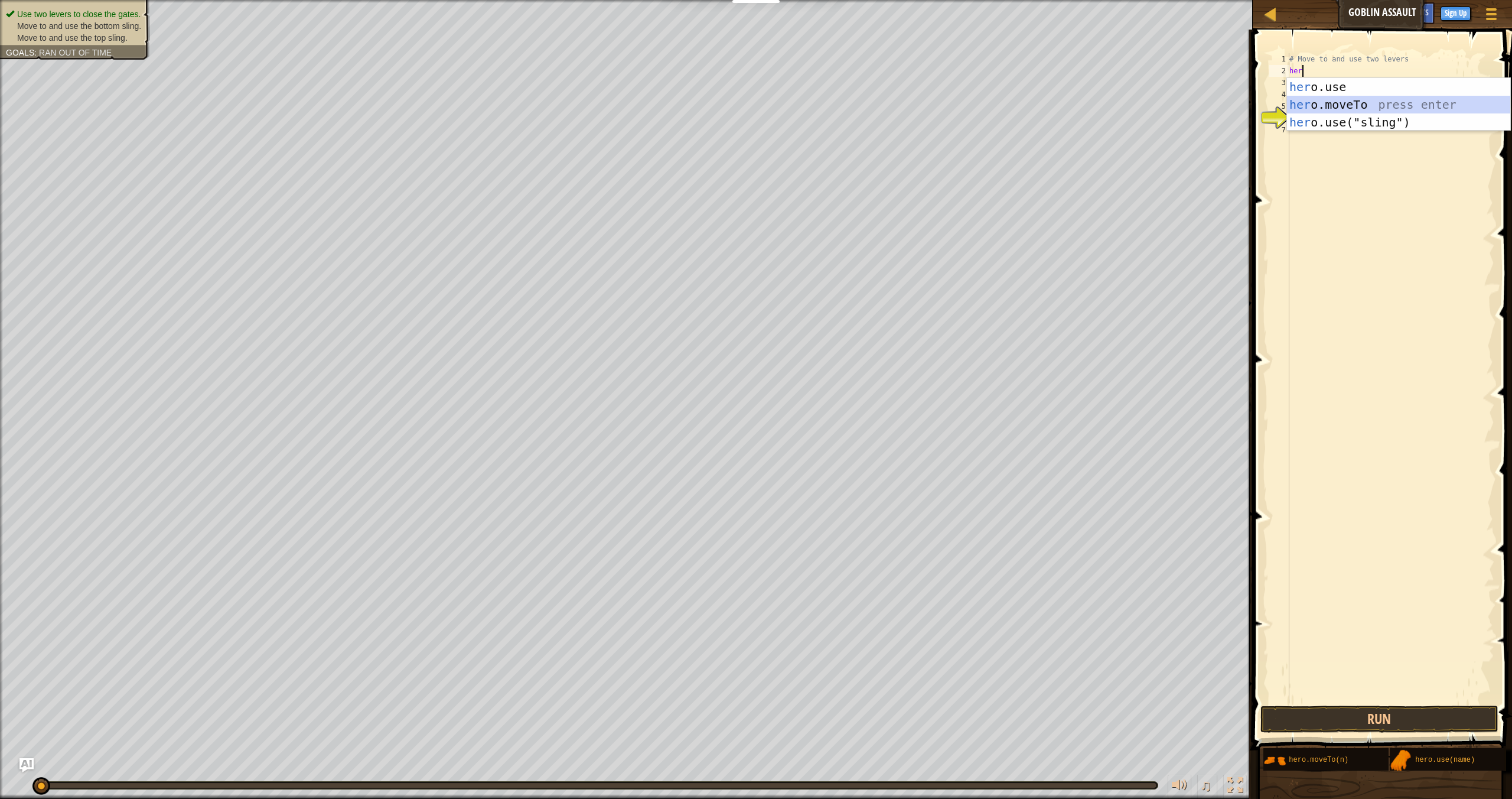
click at [1406, 104] on div "her o.use press enter her o.moveTo press enter her o.use("sling") press enter" at bounding box center [1399, 122] width 223 height 89
type textarea "hero.moveTo(1)"
click at [1407, 121] on div "her o.use press enter her o.moveTo press enter her o.use("sling") press enter" at bounding box center [1399, 134] width 223 height 89
type textarea "hero.moveTo(2)"
click at [1332, 99] on div "# Move to and use two levers hero . moveTo ( 1 ) hero . moveTo ( 2 ) # Move to …" at bounding box center [1390, 390] width 207 height 674
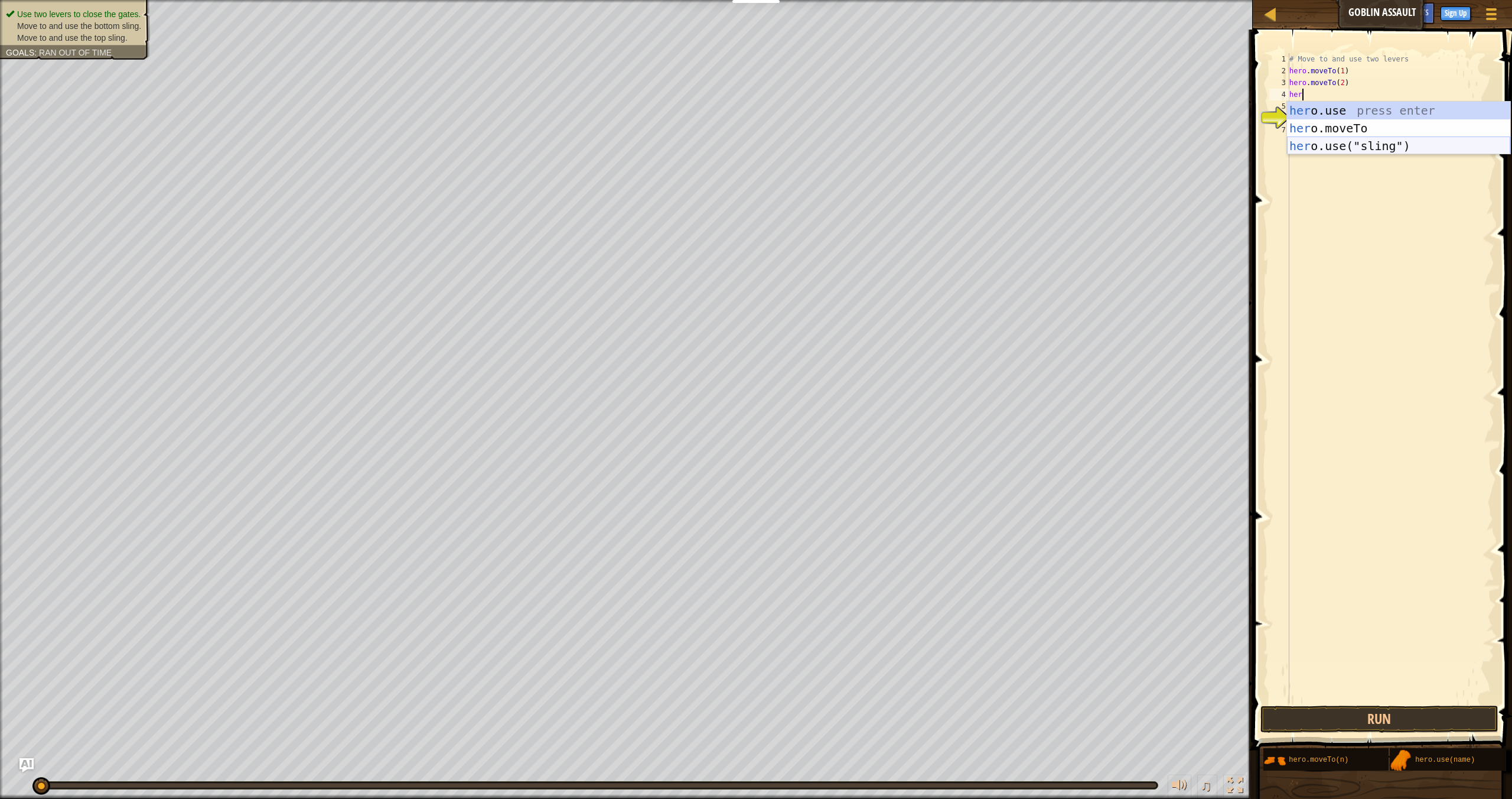
click at [1348, 142] on div "her o.use press enter her o.moveTo press enter her o.use("sling") press enter" at bounding box center [1399, 146] width 223 height 89
type textarea "hero.use("sling")"
drag, startPoint x: 1338, startPoint y: 742, endPoint x: 1343, endPoint y: 723, distance: 19.6
click at [1342, 726] on div "Hints hero.use("sling") 1 2 3 4 5 6 7 # Move to and use two levers hero . moveT…" at bounding box center [1381, 411] width 263 height 763
click at [1345, 721] on button "Run" at bounding box center [1379, 719] width 238 height 28
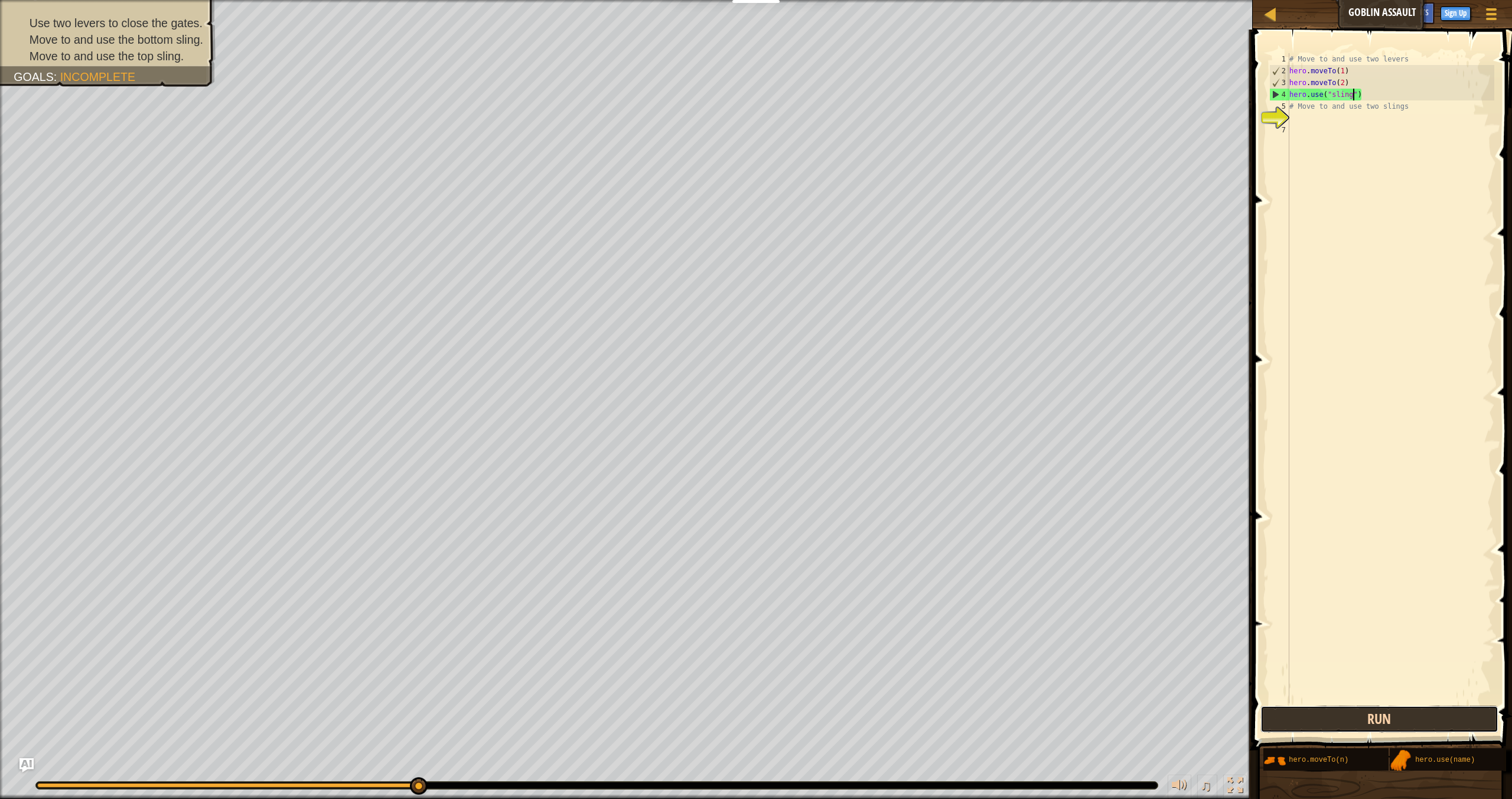
click at [1380, 719] on button "Run" at bounding box center [1379, 719] width 238 height 28
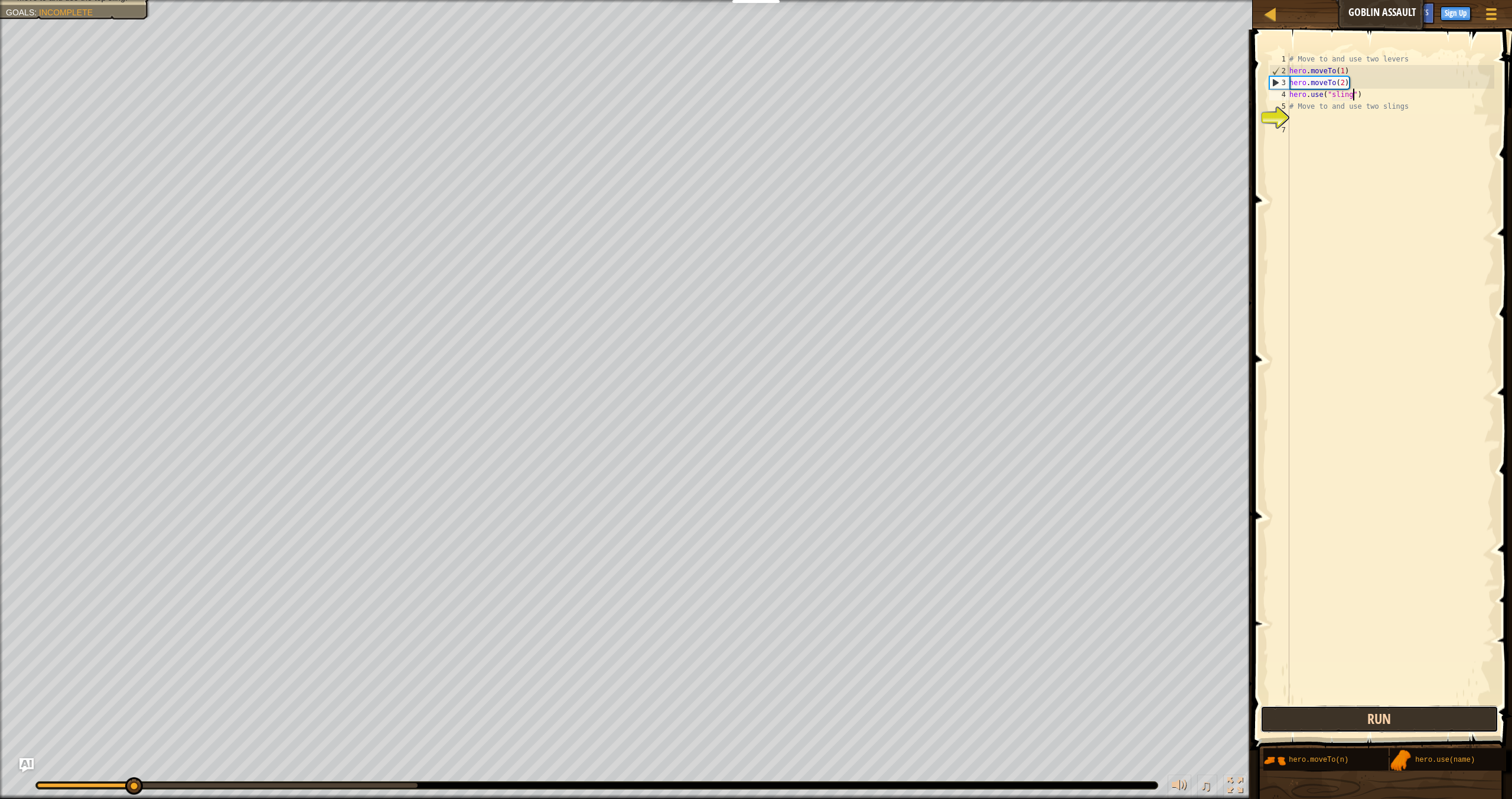
click at [1358, 714] on button "Run" at bounding box center [1379, 719] width 238 height 28
click at [1358, 714] on button "Running" at bounding box center [1379, 719] width 238 height 28
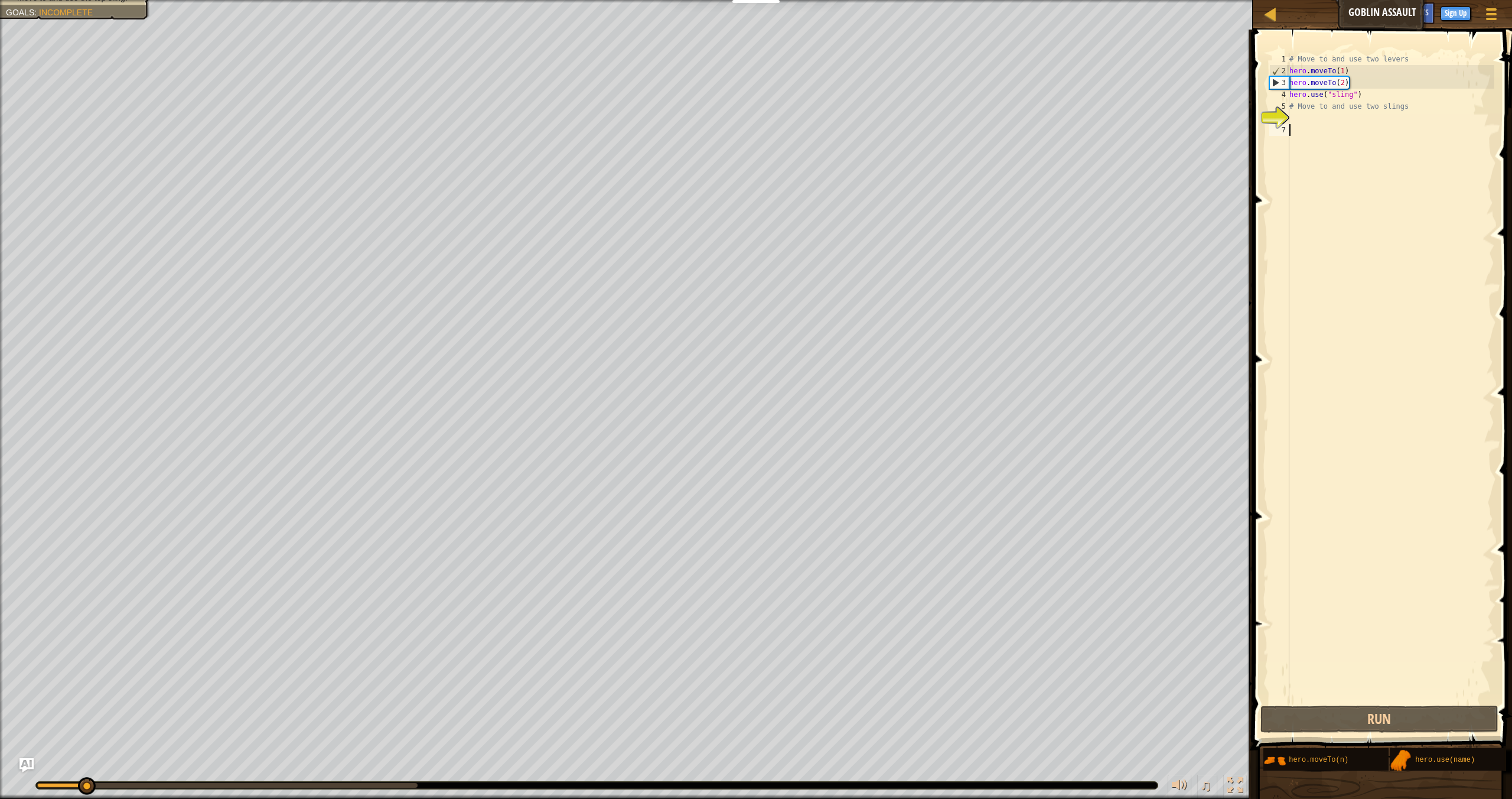
click at [1387, 139] on div "# Move to and use two levers hero . moveTo ( 1 ) hero . moveTo ( 2 ) hero . use…" at bounding box center [1390, 390] width 207 height 674
click at [1351, 96] on div "# Move to and use two levers hero . moveTo ( 1 ) hero . moveTo ( 2 ) hero . use…" at bounding box center [1390, 390] width 207 height 674
click at [1353, 95] on div "# Move to and use two levers hero . moveTo ( 1 ) hero . moveTo ( 2 ) hero . use…" at bounding box center [1390, 390] width 207 height 674
type textarea "hero.use("lever")"
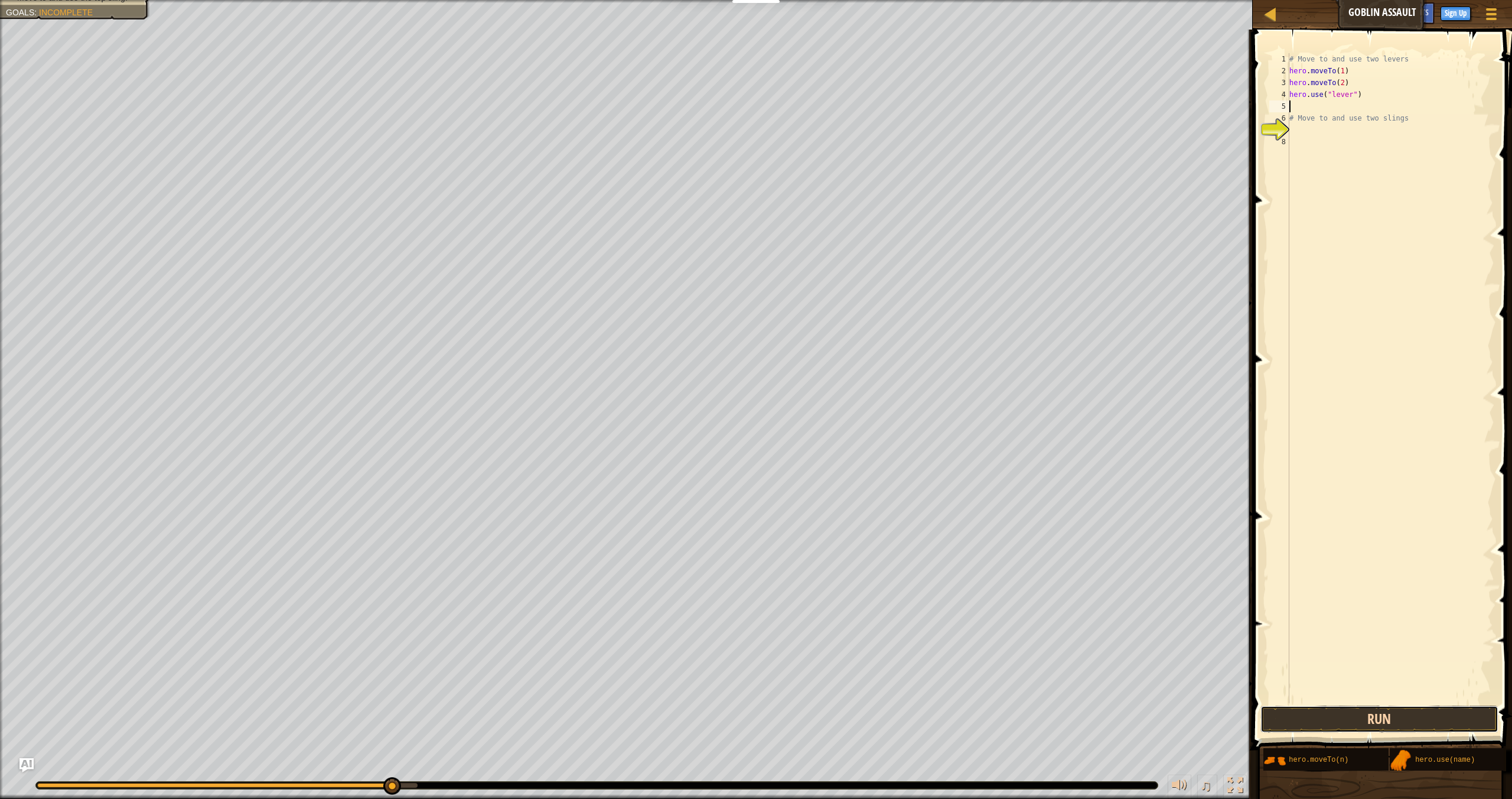
click at [1408, 729] on button "Run" at bounding box center [1379, 719] width 238 height 28
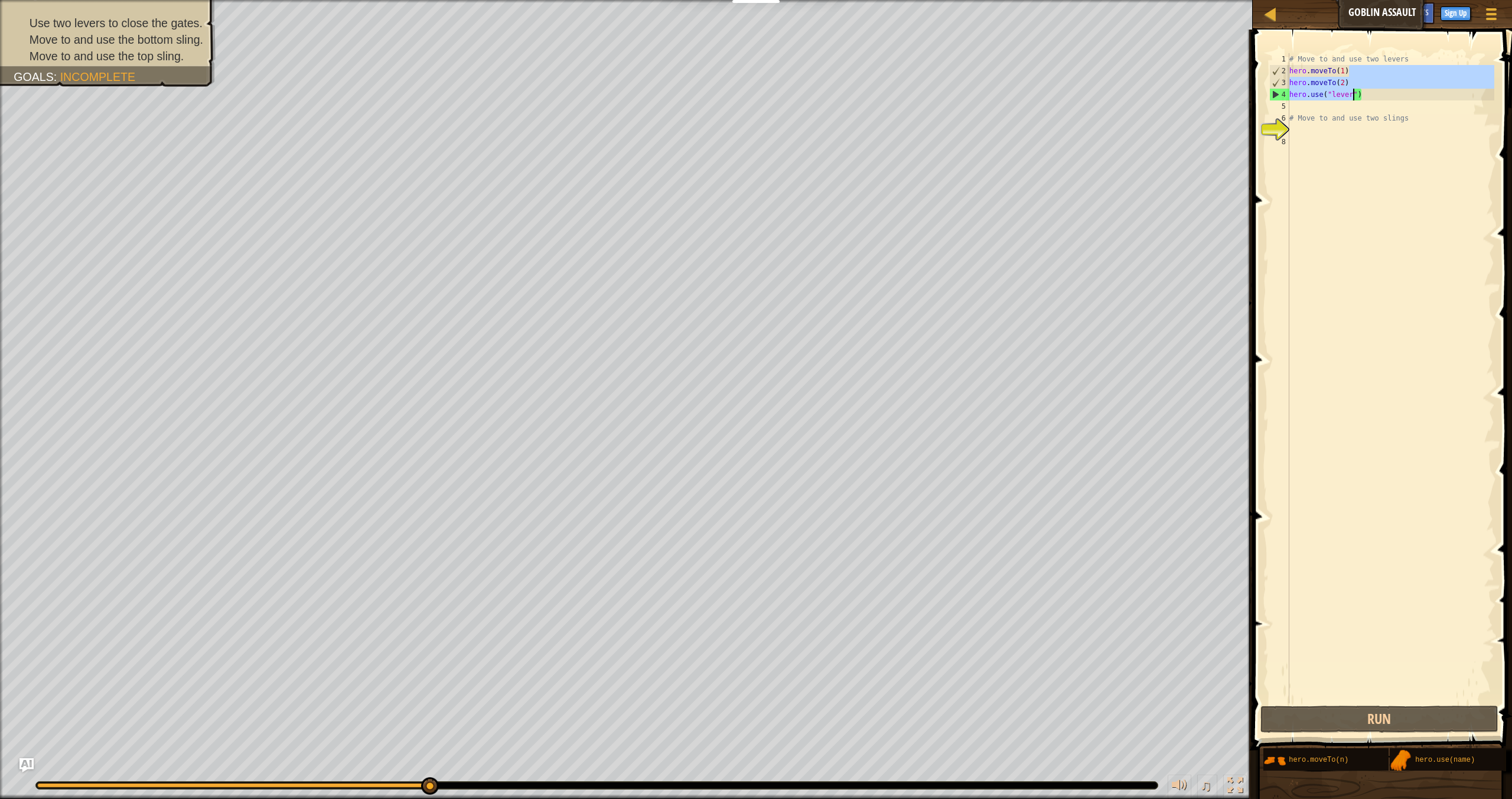
drag, startPoint x: 1384, startPoint y: 68, endPoint x: 1354, endPoint y: 92, distance: 38.4
click at [1354, 92] on div "# Move to and use two levers hero . moveTo ( 1 ) hero . moveTo ( 2 ) hero . use…" at bounding box center [1390, 390] width 207 height 674
click at [1375, 80] on div "# Move to and use two levers hero . moveTo ( 1 ) hero . moveTo ( 2 ) hero . use…" at bounding box center [1390, 390] width 207 height 674
drag, startPoint x: 1375, startPoint y: 80, endPoint x: 1276, endPoint y: 83, distance: 99.0
click at [1276, 83] on div "hero.moveTo(2) 1 2 3 4 5 6 7 8 # Move to and use two levers hero . moveTo ( 1 )…" at bounding box center [1381, 378] width 228 height 650
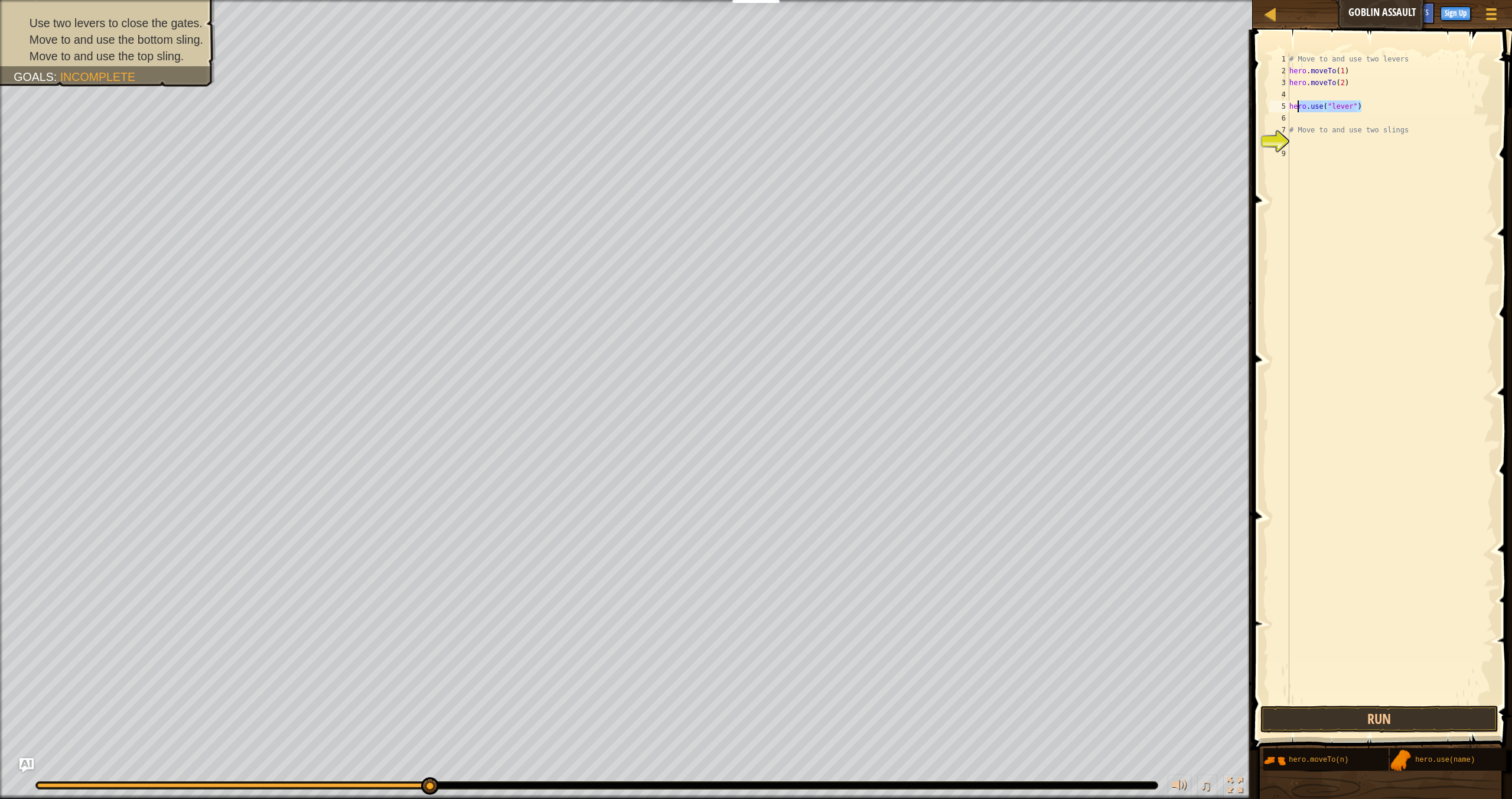
click at [1140, 111] on div "Map Goblin Assault Game Menu Done Sign Up Hints Ask AI 1 הההההההההההההההההההההה…" at bounding box center [756, 399] width 1512 height 799
click at [1353, 83] on div "# Move to and use two levers hero . moveTo ( 1 ) hero . moveTo ( 2 ) hero . use…" at bounding box center [1390, 390] width 207 height 674
type textarea "hero.moveTo(2)"
drag, startPoint x: 1353, startPoint y: 83, endPoint x: 1257, endPoint y: 86, distance: 96.0
click at [1257, 86] on div "hero.moveTo(2) 1 2 3 4 5 6 7 8 9 # Move to and use two levers hero . moveTo ( 1…" at bounding box center [1381, 413] width 263 height 755
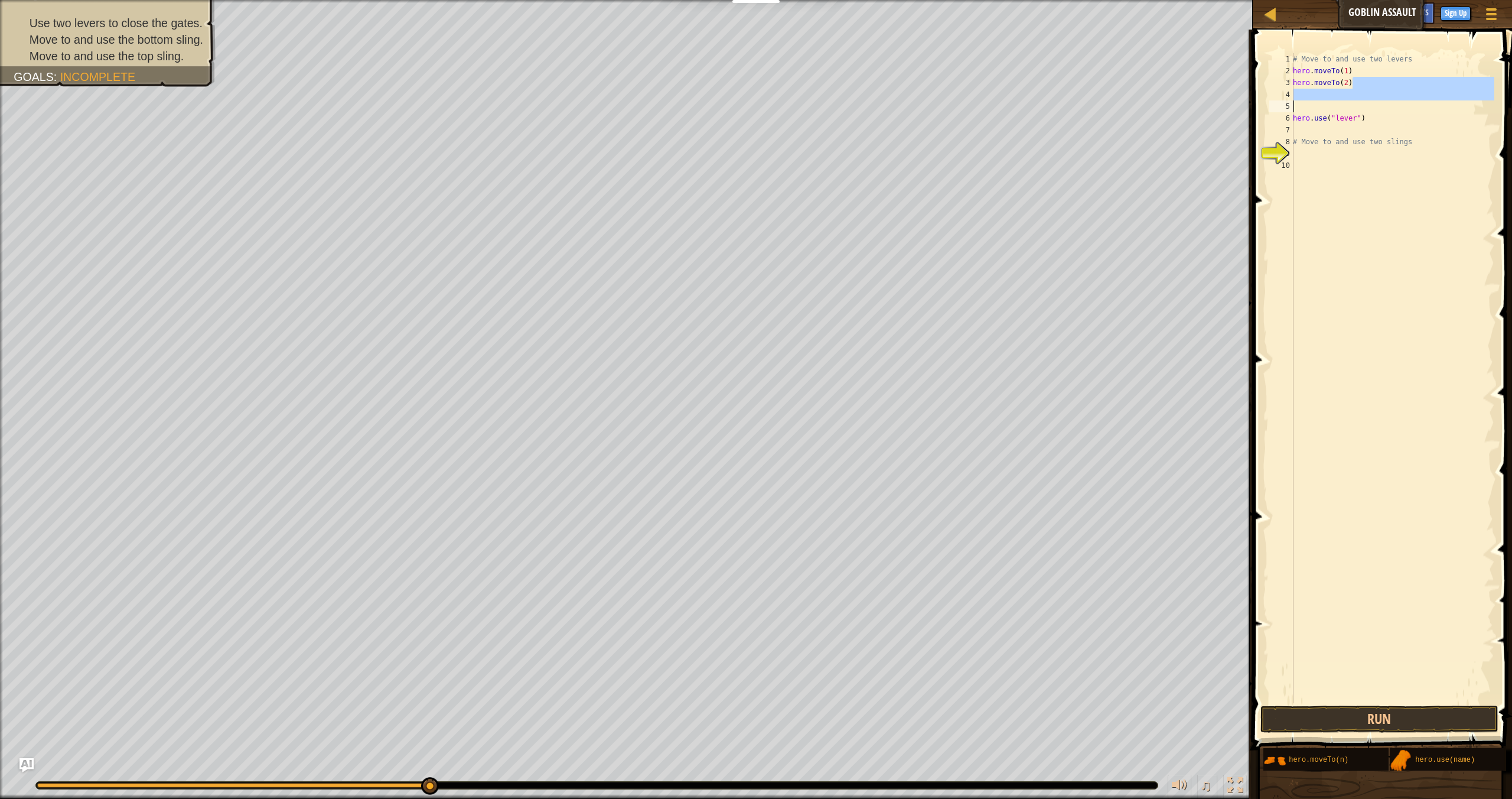
click at [1135, 103] on div "Map Goblin Assault Game Menu Done Sign Up Hints Ask AI 1 הההההההההההההההההההההה…" at bounding box center [756, 399] width 1512 height 799
drag, startPoint x: 1368, startPoint y: 75, endPoint x: 1351, endPoint y: 82, distance: 18.4
click at [1351, 82] on div "# Move to and use two levers hero . moveTo ( 1 ) hero . moveTo ( 2 ) hero . use…" at bounding box center [1393, 390] width 204 height 674
type textarea "hero.moveTo(1)"
click at [1335, 82] on div "# Move to and use two levers hero . moveTo ( 1 ) hero . use ( "lever" ) # Move …" at bounding box center [1390, 390] width 208 height 674
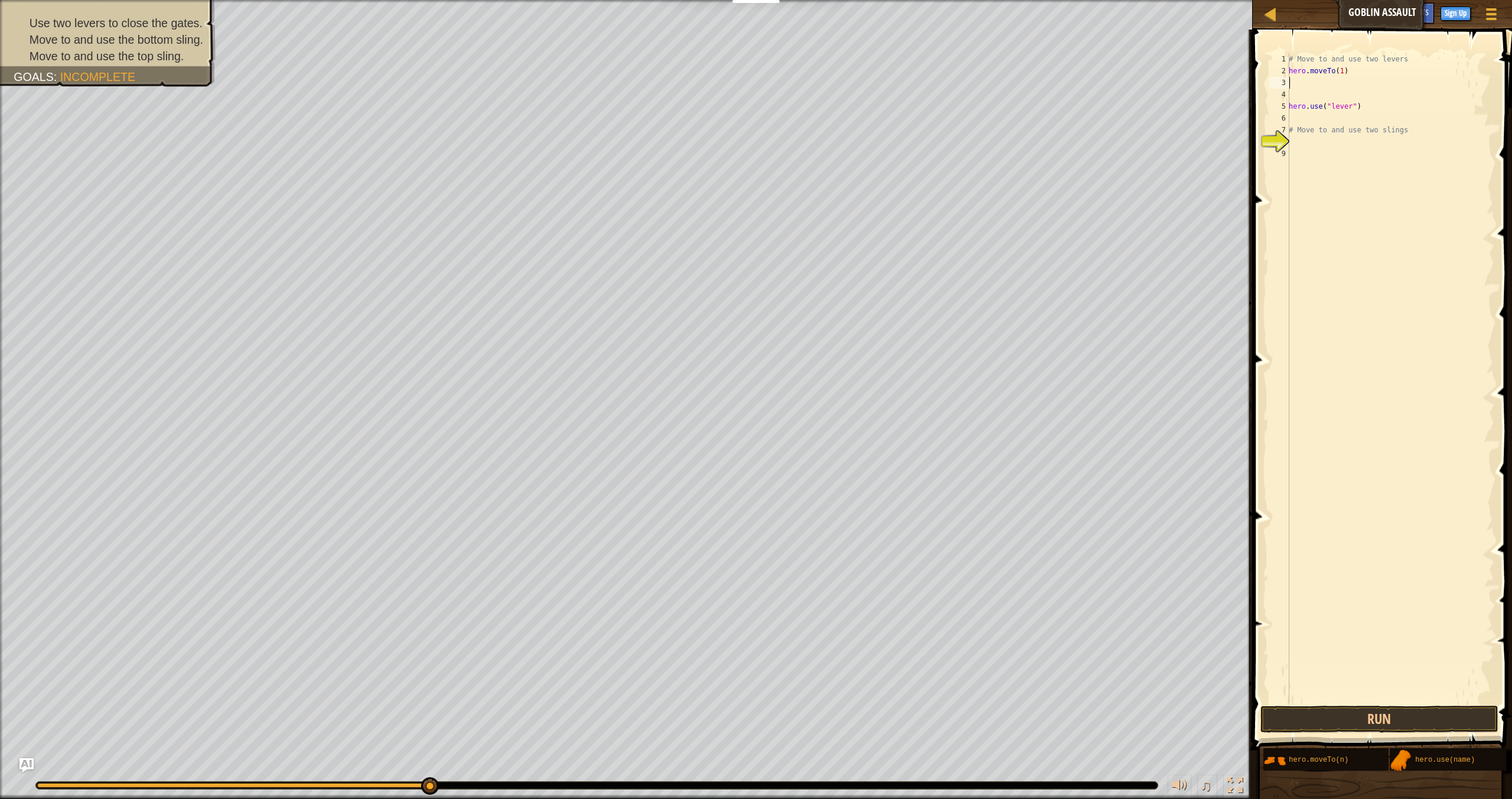
paste textarea "hero.use("lever")"
type textarea "hero.use("lever")"
click at [1309, 96] on div "# Move to and use two levers hero . moveTo ( 1 ) hero . use ( "lever" ) hero . …" at bounding box center [1390, 390] width 208 height 674
click at [1346, 123] on div "her o.use press enter her o.moveTo press enter her o.use("sling") press enter" at bounding box center [1398, 146] width 223 height 89
type textarea "hero.moveTo(2)"
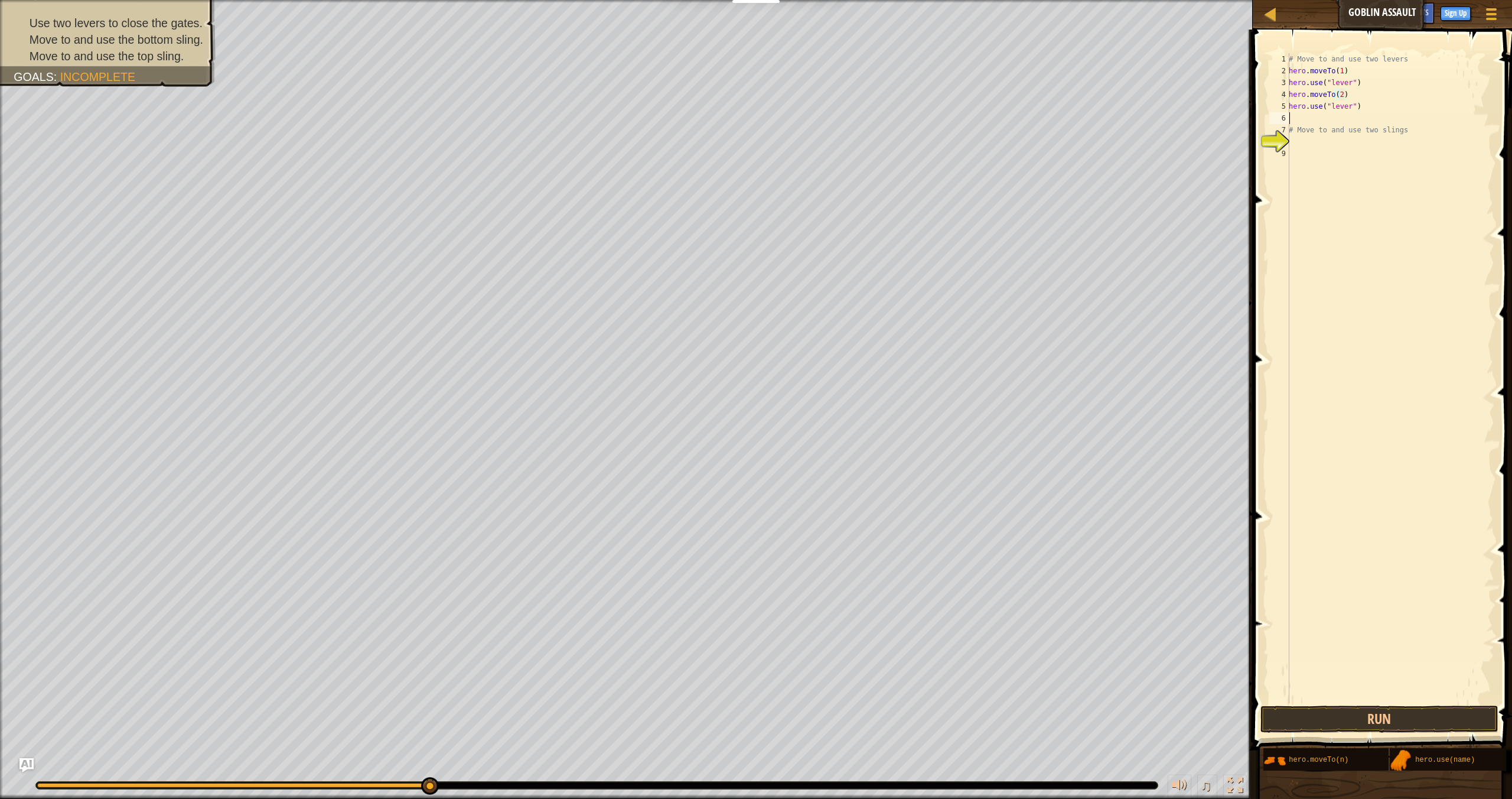
click at [1346, 115] on div "# Move to and use two levers hero . moveTo ( 1 ) hero . use ( "lever" ) hero . …" at bounding box center [1390, 390] width 208 height 674
click at [1359, 150] on div "hero .use press enter hero .moveTo press enter hero .use("sling") press enter" at bounding box center [1398, 170] width 223 height 89
click at [1343, 121] on div "# Move to and use two levers hero . moveTo ( 1 ) hero . use ( "lever" ) hero . …" at bounding box center [1390, 390] width 208 height 674
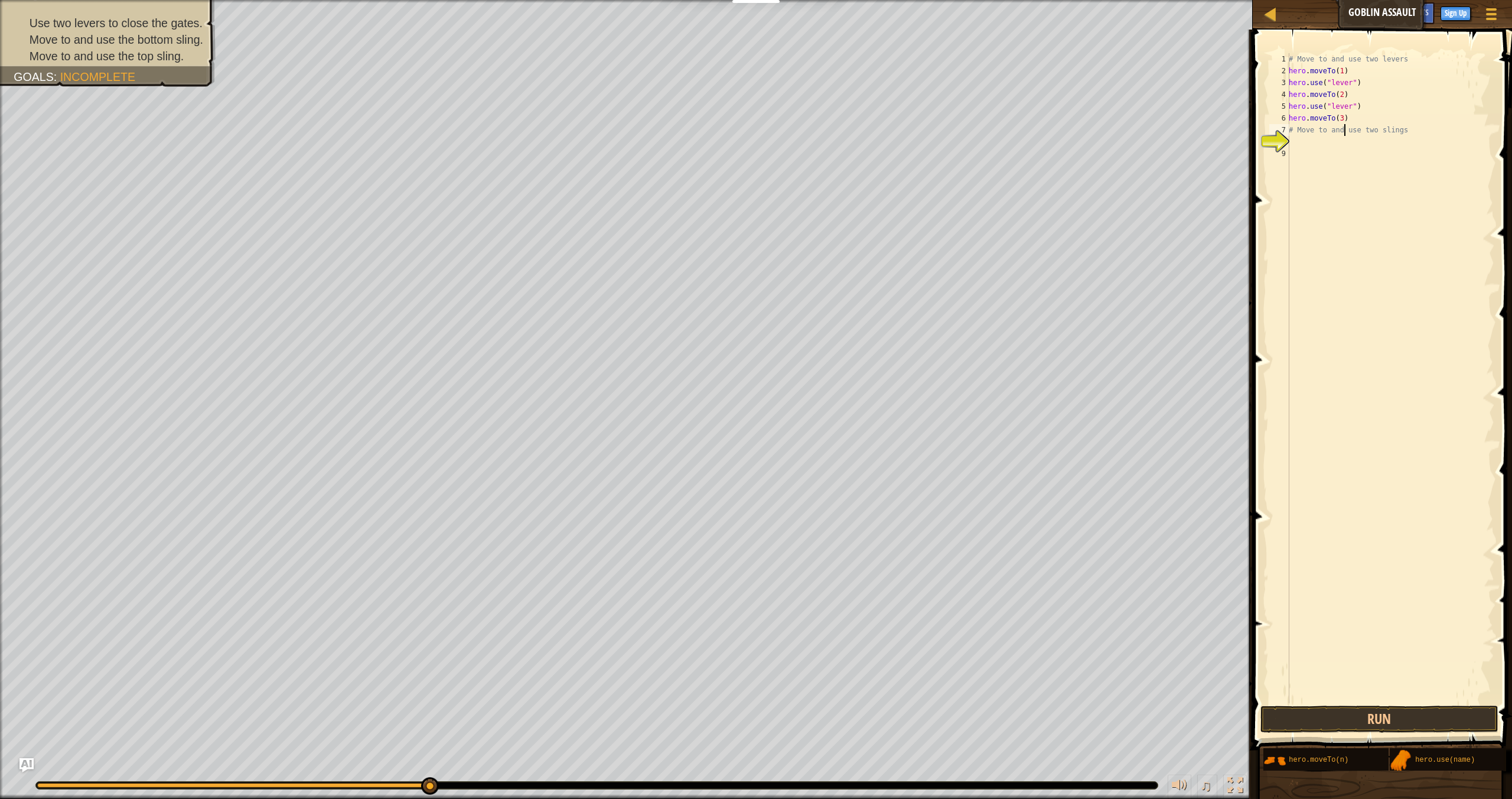
type textarea "hero.moveTo(3)"
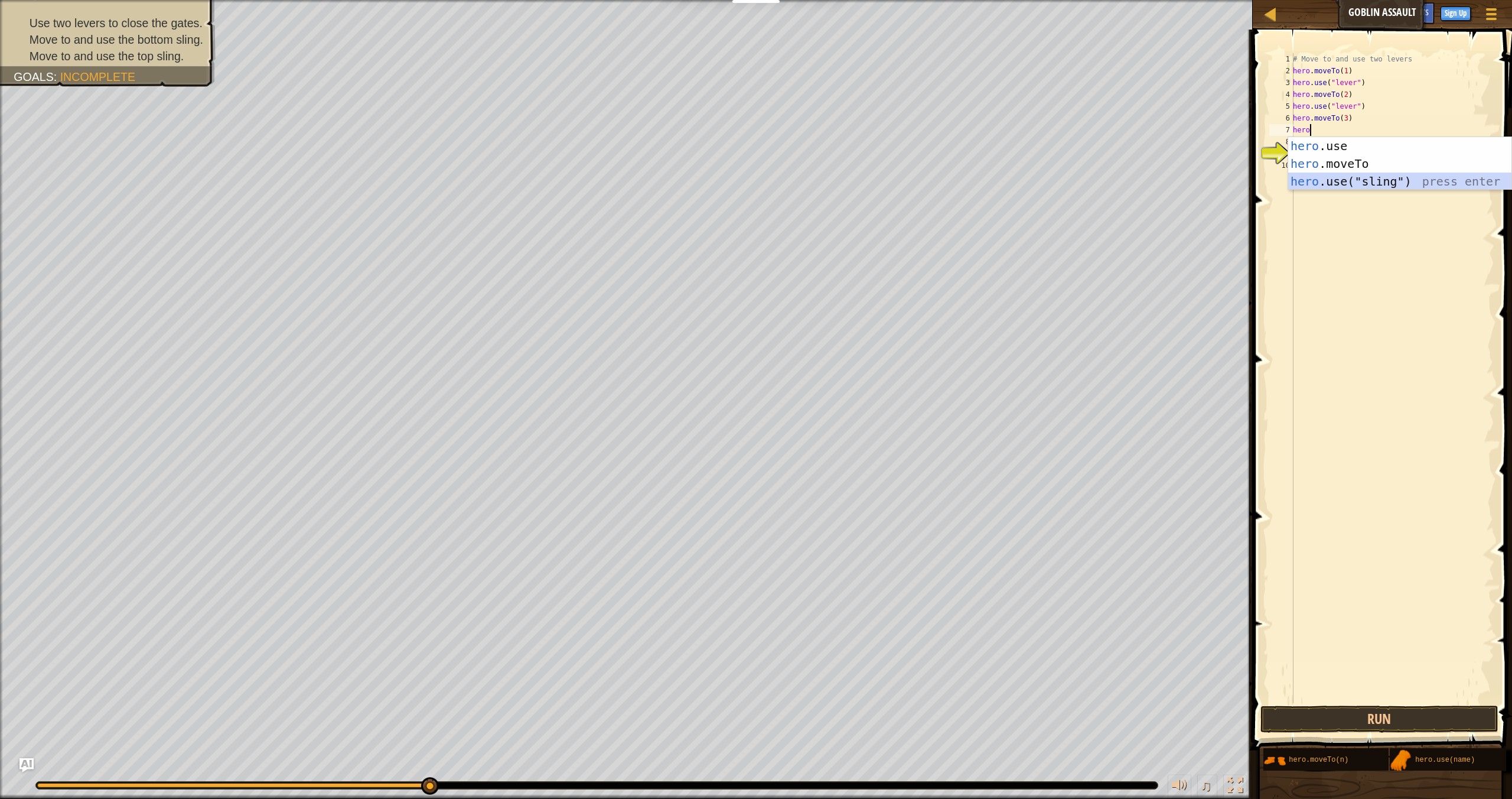
click at [1368, 174] on div "hero .use press enter hero .moveTo press enter hero .use("sling") press enter" at bounding box center [1400, 181] width 223 height 89
type textarea "hero.use("sling")"
click at [1378, 132] on div "# Move to and use two levers hero . moveTo ( 1 ) hero . use ( "lever" ) hero . …" at bounding box center [1393, 390] width 204 height 674
click at [1338, 179] on div "hero .use press enter hero .moveTo press enter hero .use("sling") press enter" at bounding box center [1400, 193] width 223 height 89
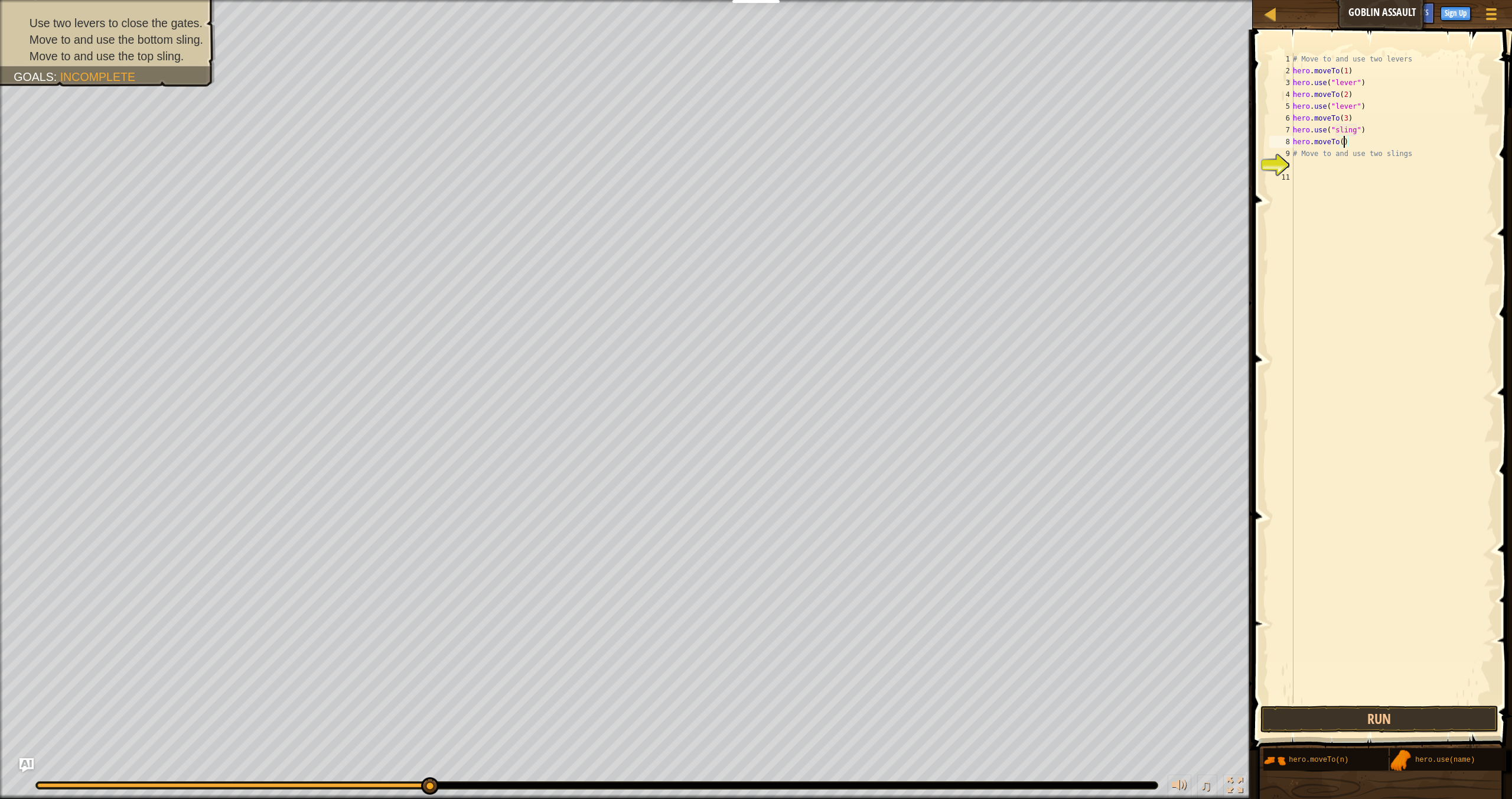
type textarea "hero.moveTo(4)"
click at [1421, 200] on div "hero .use press enter hero .moveTo press enter hero .use("sling") press enter" at bounding box center [1400, 205] width 223 height 89
type textarea "hero.use("sling")"
click at [1406, 719] on button "Run" at bounding box center [1379, 719] width 238 height 28
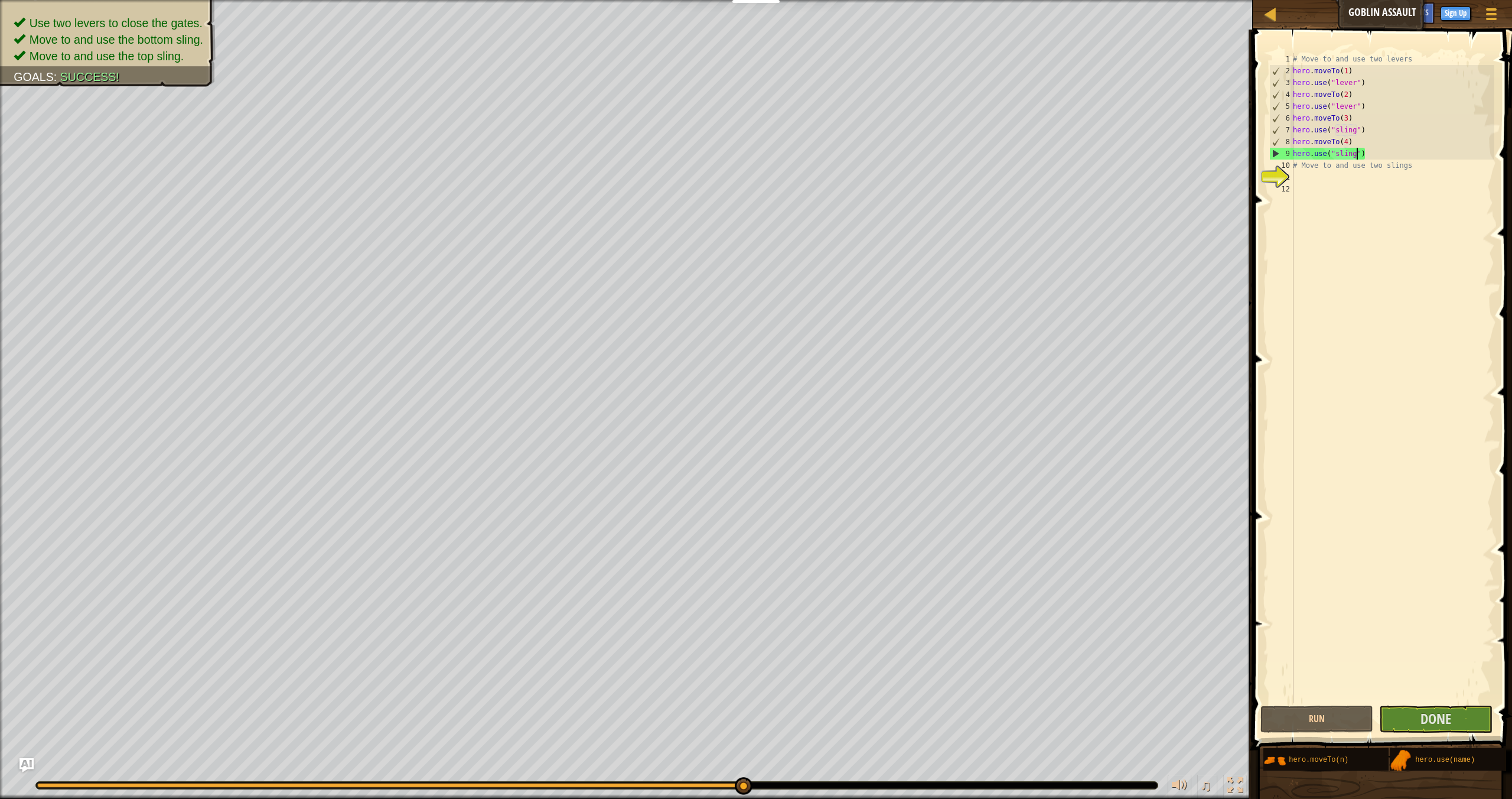
click at [1442, 734] on span at bounding box center [1384, 373] width 269 height 755
click at [1441, 720] on span "Done" at bounding box center [1436, 718] width 31 height 19
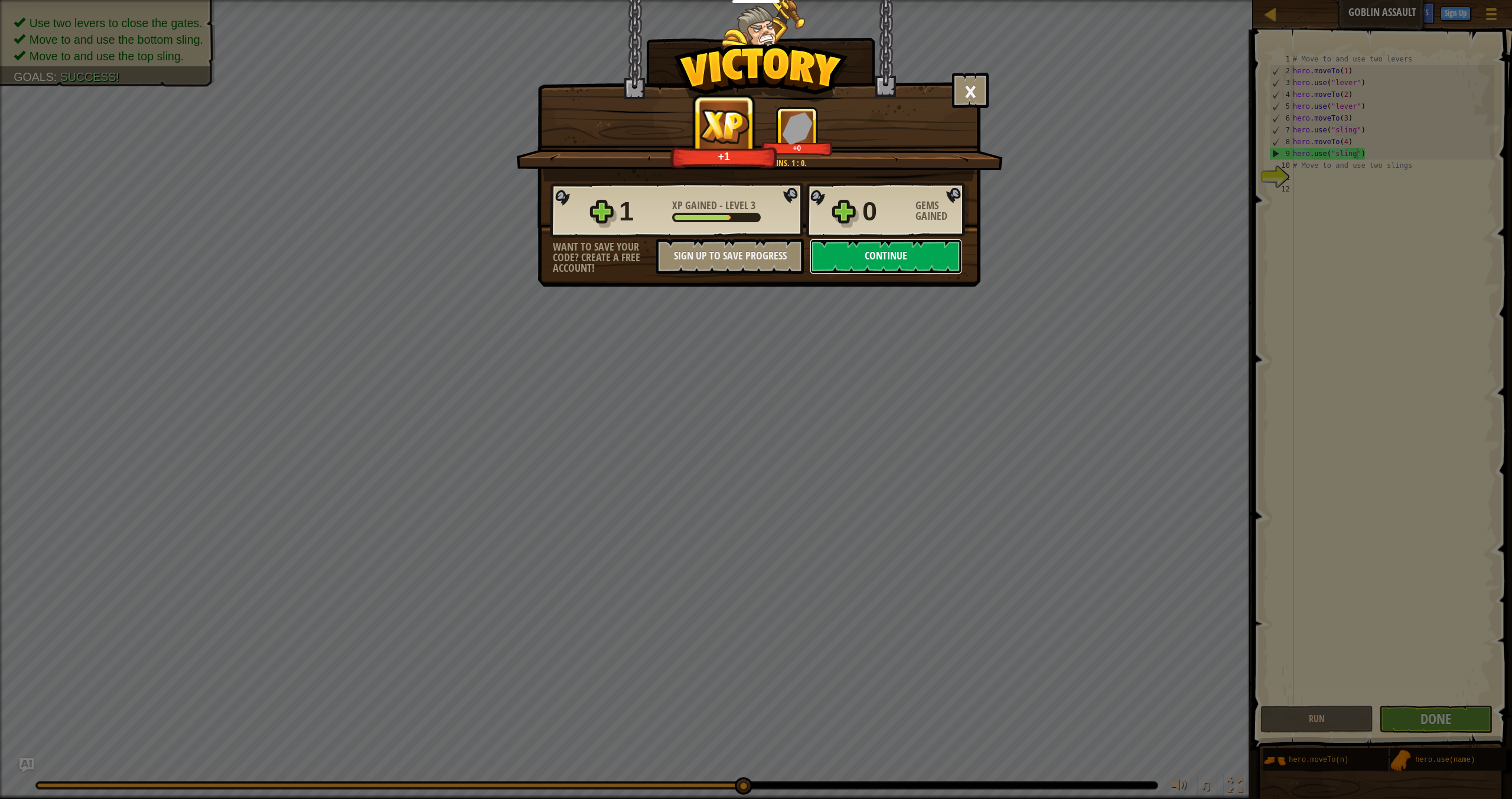
click at [867, 258] on button "Continue" at bounding box center [886, 256] width 152 height 35
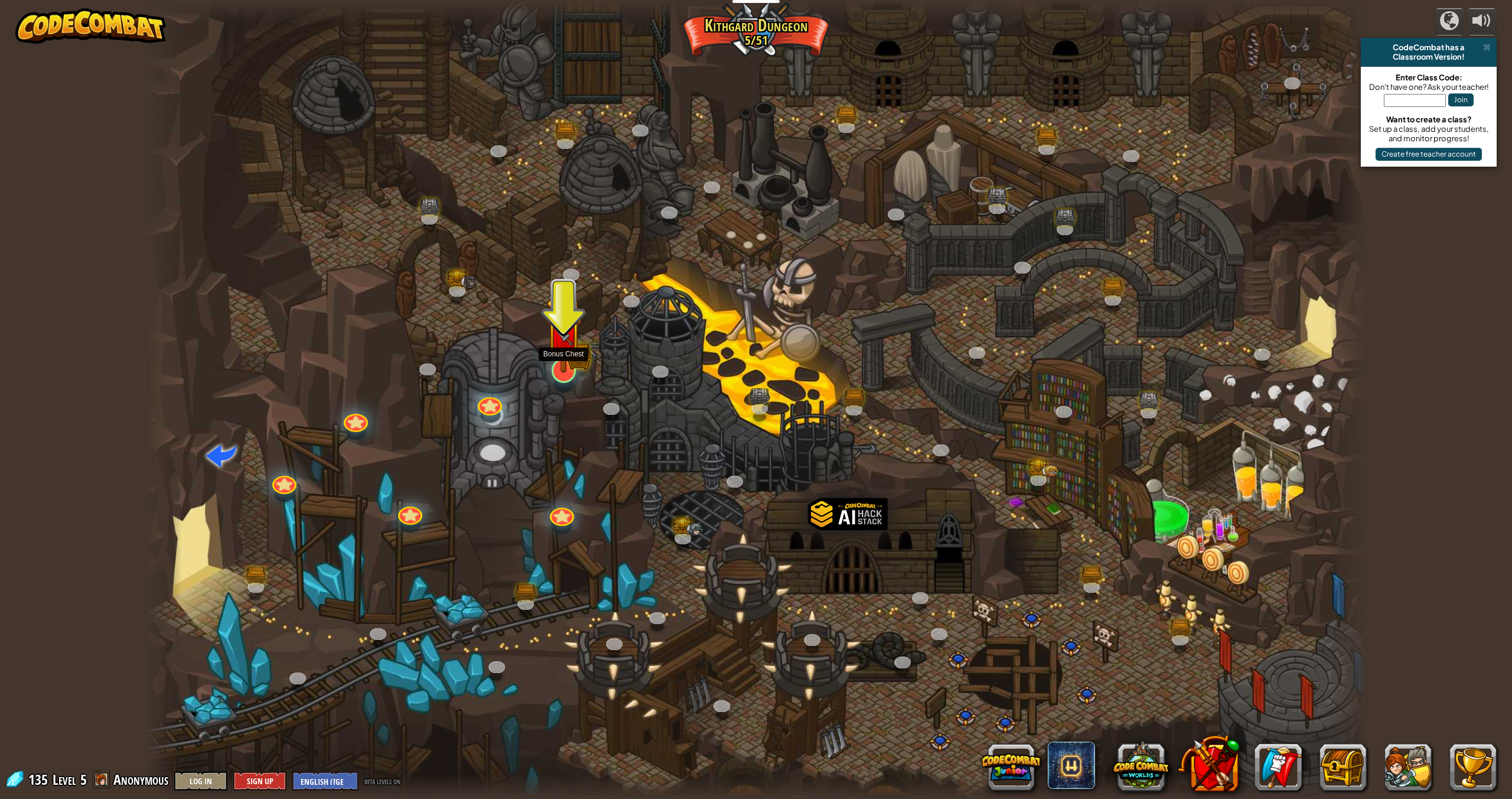
click at [563, 384] on div "Twisted Canyon (Locked) Challenge: collect the most gold using all the programm…" at bounding box center [756, 399] width 1222 height 799
click at [561, 368] on img at bounding box center [563, 334] width 35 height 78
